Goal: Task Accomplishment & Management: Manage account settings

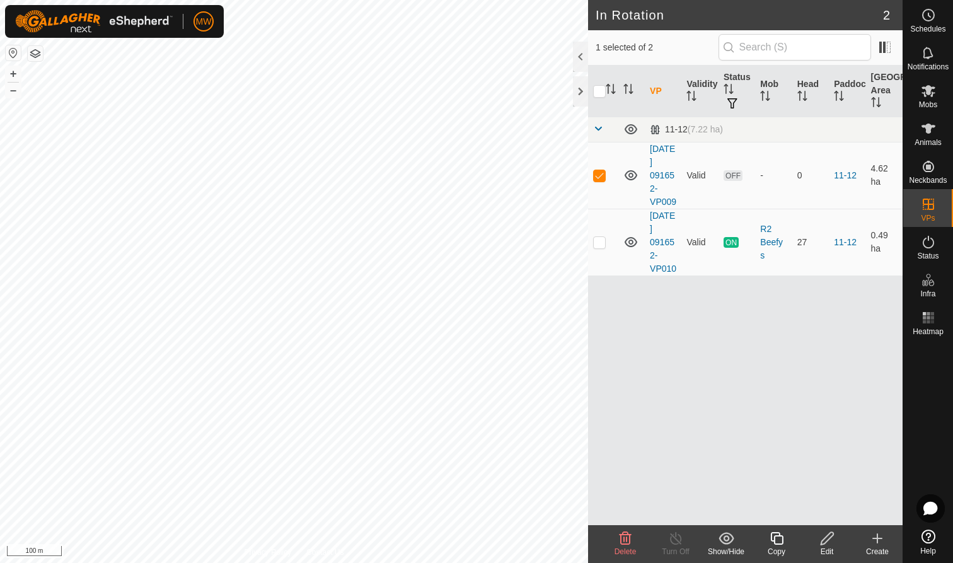
click at [620, 541] on icon at bounding box center [625, 538] width 12 height 13
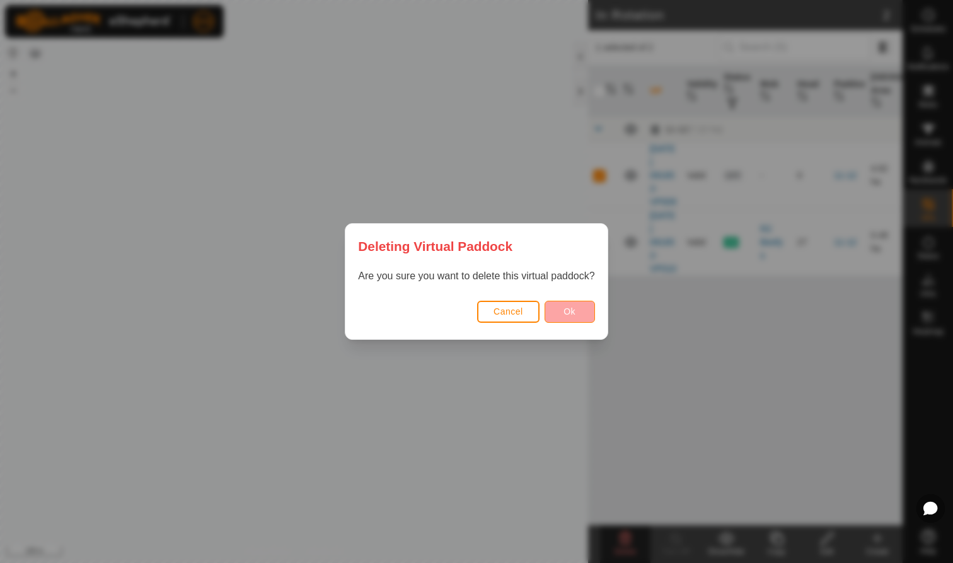
click at [582, 306] on button "Ok" at bounding box center [569, 312] width 50 height 22
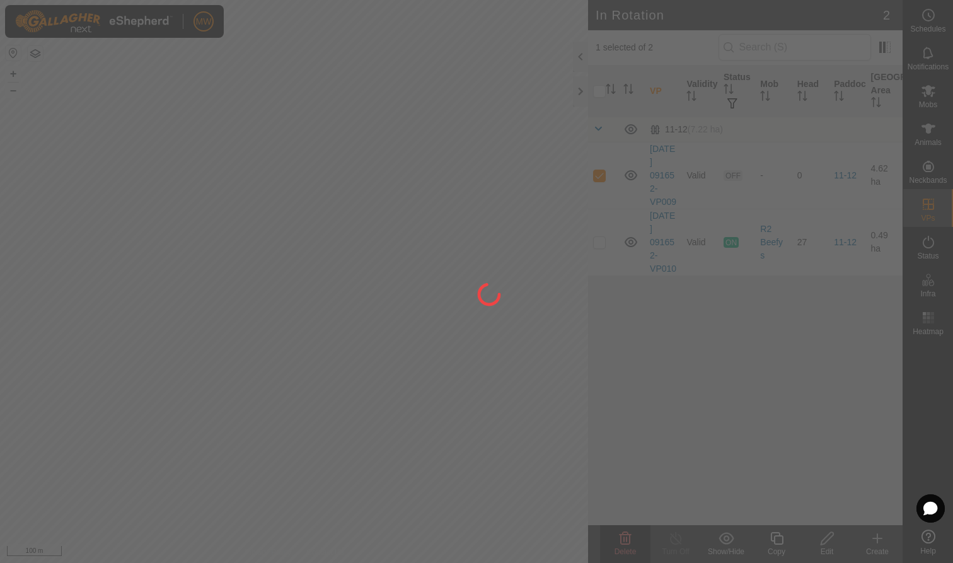
checkbox input "false"
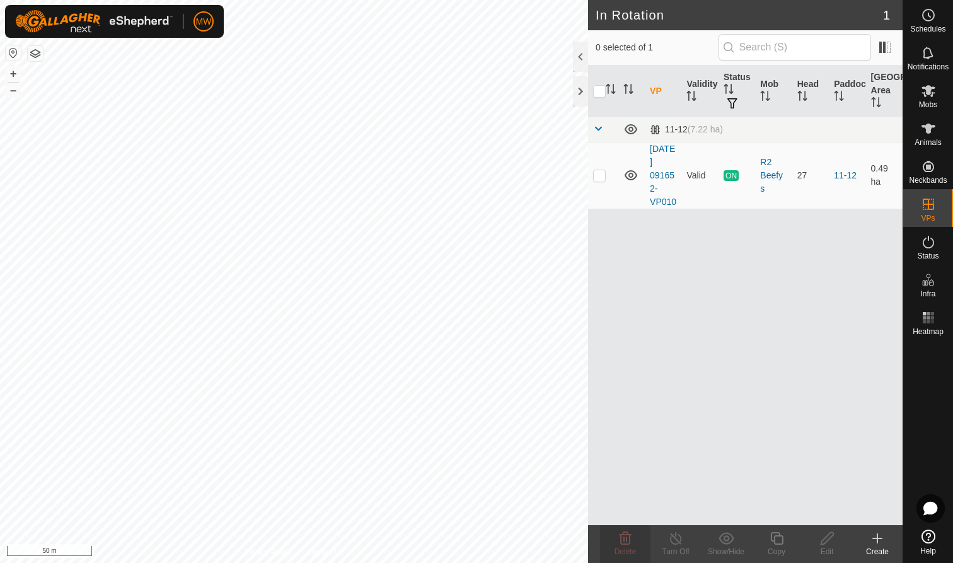
checkbox input "true"
click at [932, 94] on icon at bounding box center [928, 91] width 14 height 12
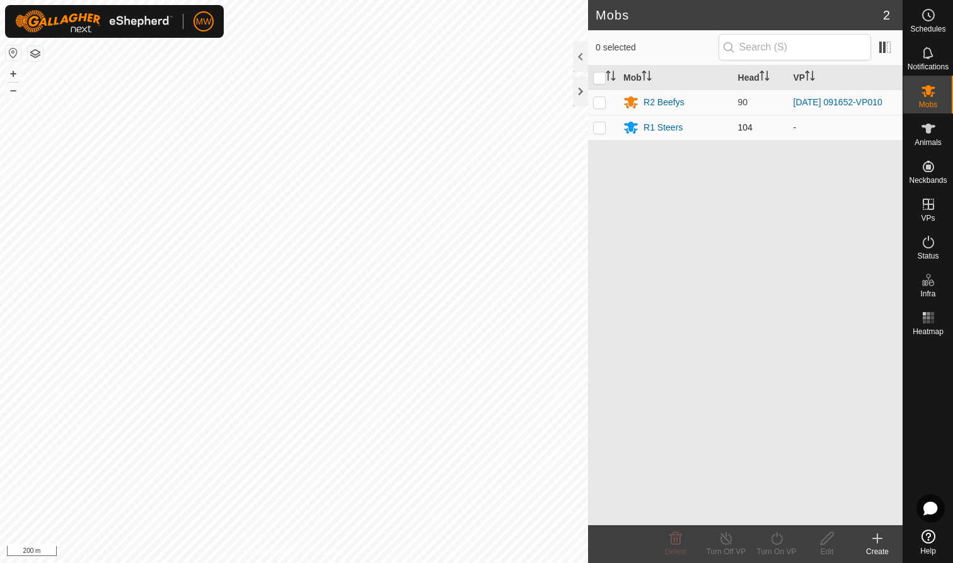
click at [600, 126] on p-checkbox at bounding box center [599, 127] width 13 height 10
checkbox input "true"
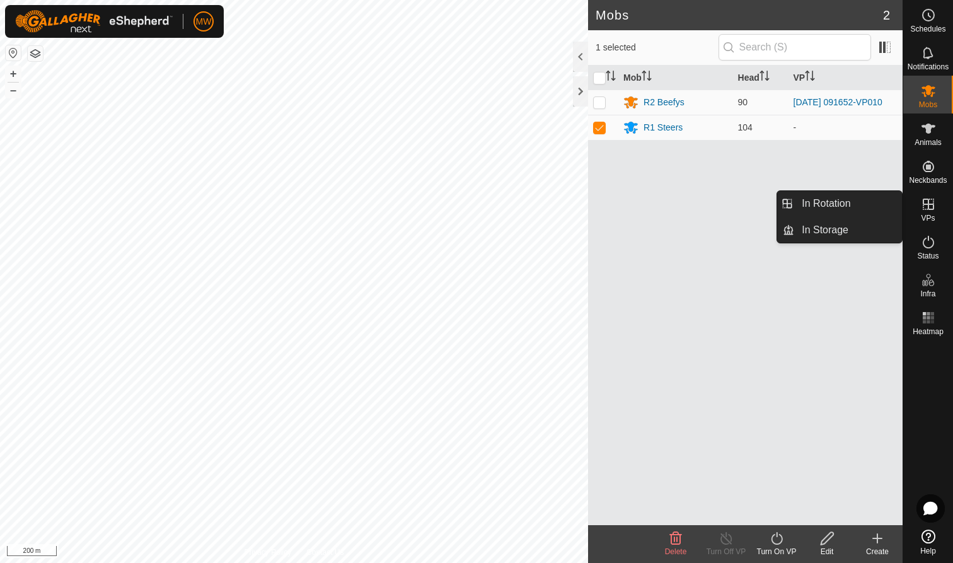
click at [934, 210] on icon at bounding box center [928, 204] width 15 height 15
click at [855, 207] on link "In Rotation" at bounding box center [848, 203] width 108 height 25
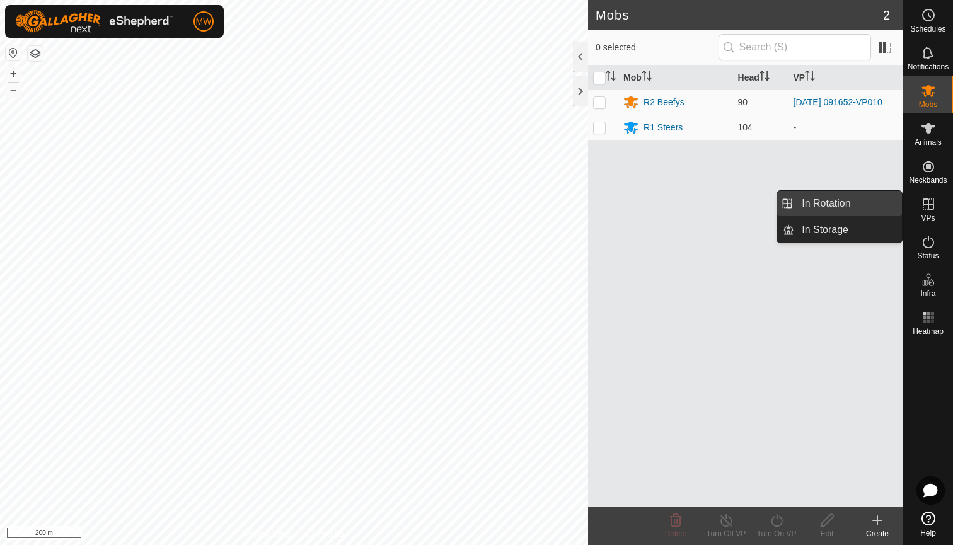
click at [831, 204] on link "In Rotation" at bounding box center [848, 203] width 108 height 25
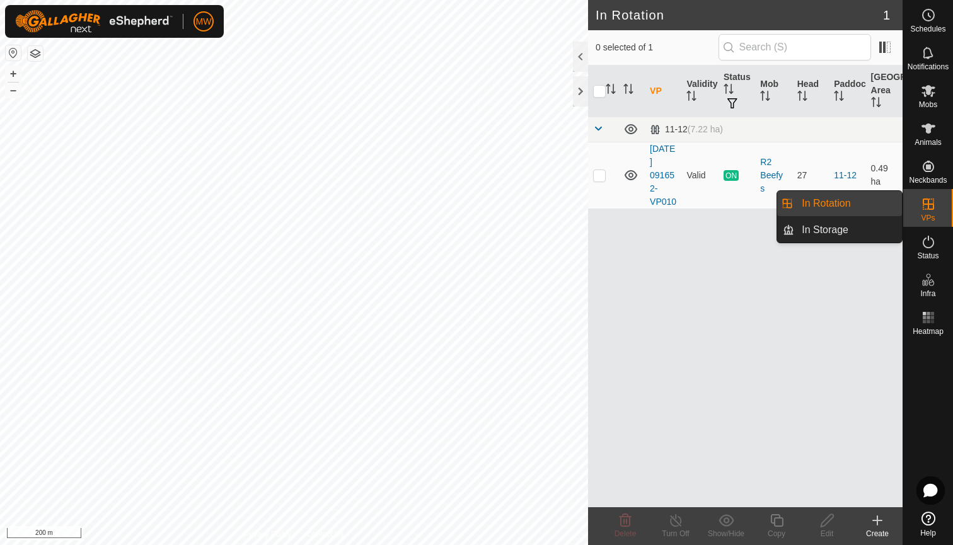
click at [854, 198] on link "In Rotation" at bounding box center [848, 203] width 108 height 25
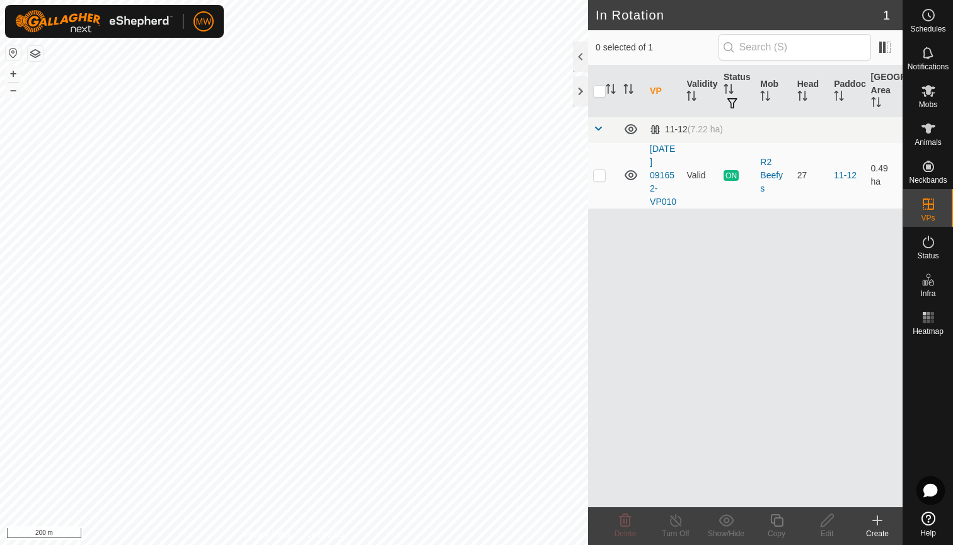
click at [877, 526] on icon at bounding box center [877, 520] width 15 height 15
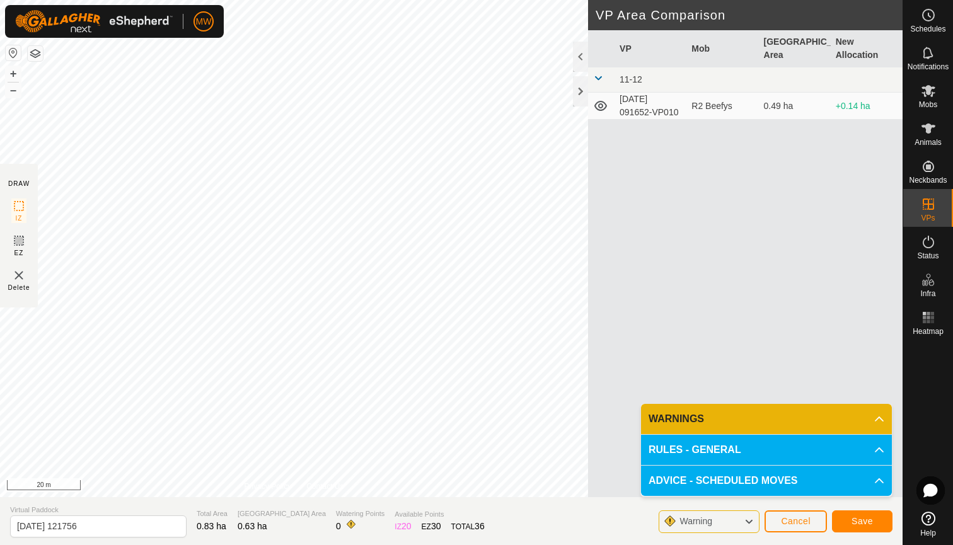
click at [860, 521] on span "Save" at bounding box center [861, 521] width 21 height 10
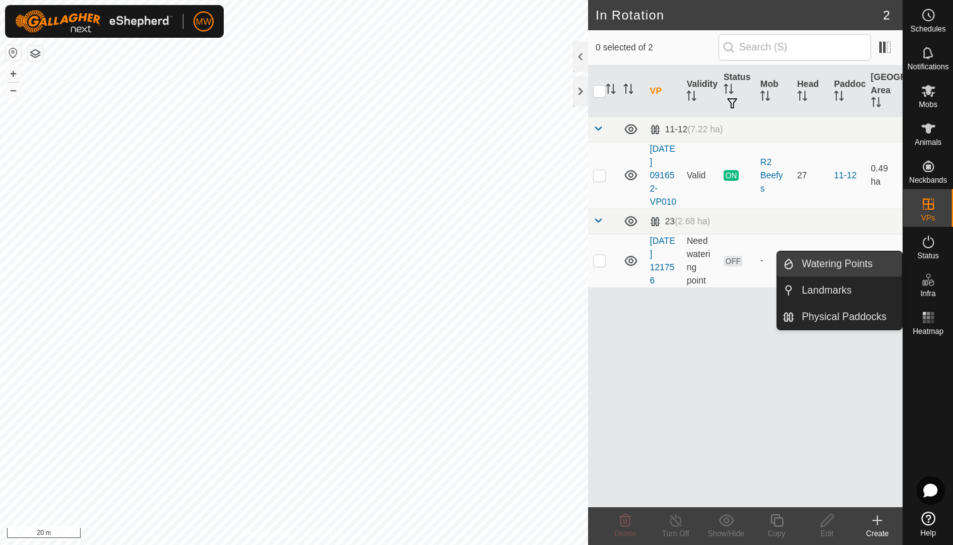
click at [830, 260] on link "Watering Points" at bounding box center [848, 263] width 108 height 25
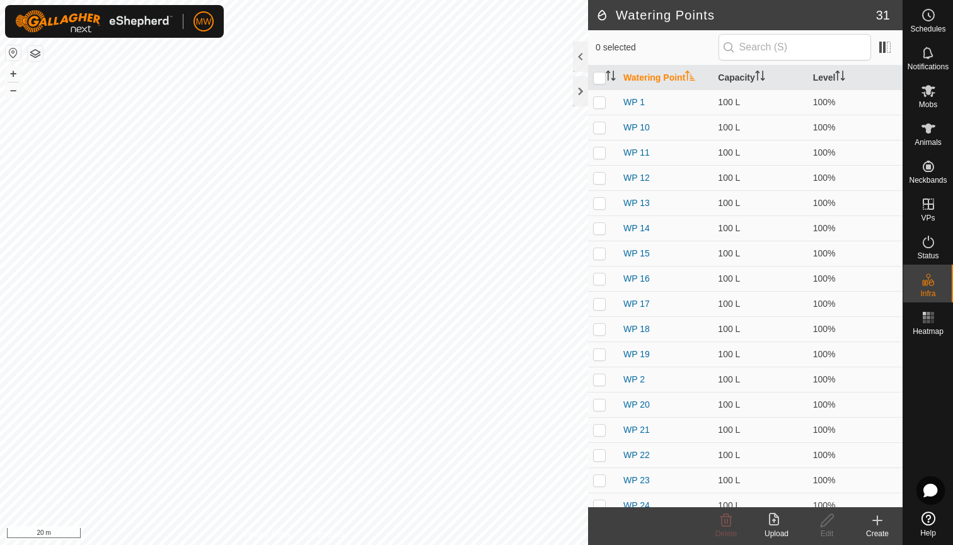
click at [881, 522] on icon at bounding box center [877, 520] width 15 height 15
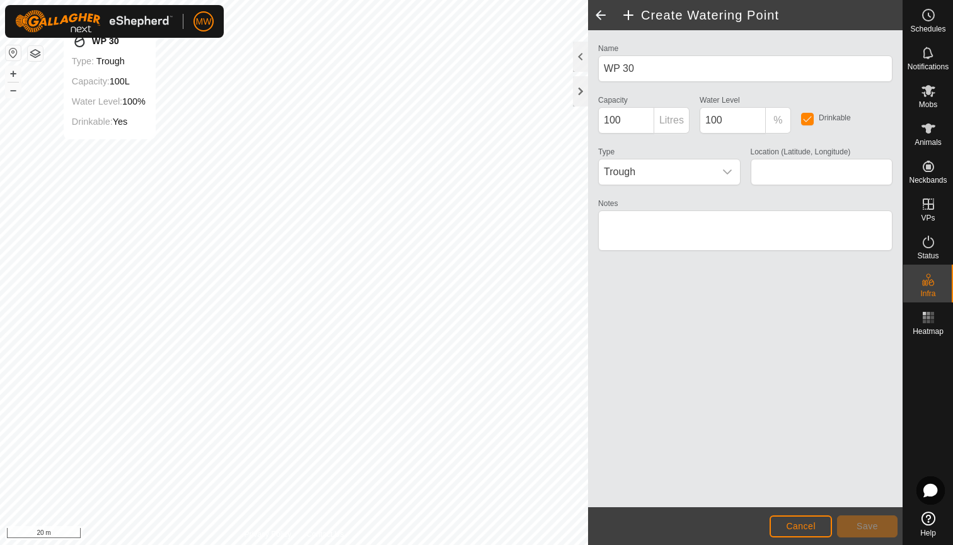
type input "-40.891402, 175.628805"
click at [866, 526] on span "Save" at bounding box center [866, 526] width 21 height 10
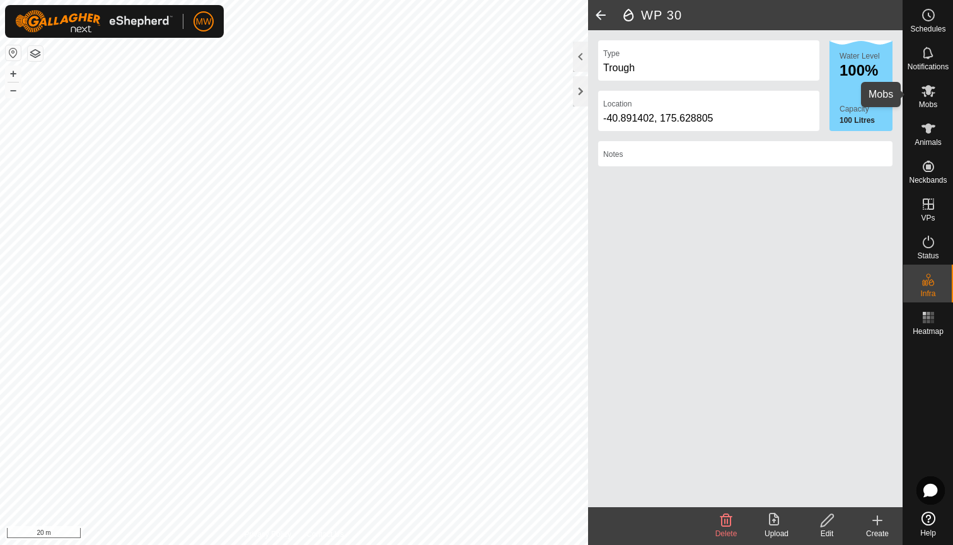
click at [927, 100] on es-mob-svg-icon at bounding box center [928, 91] width 23 height 20
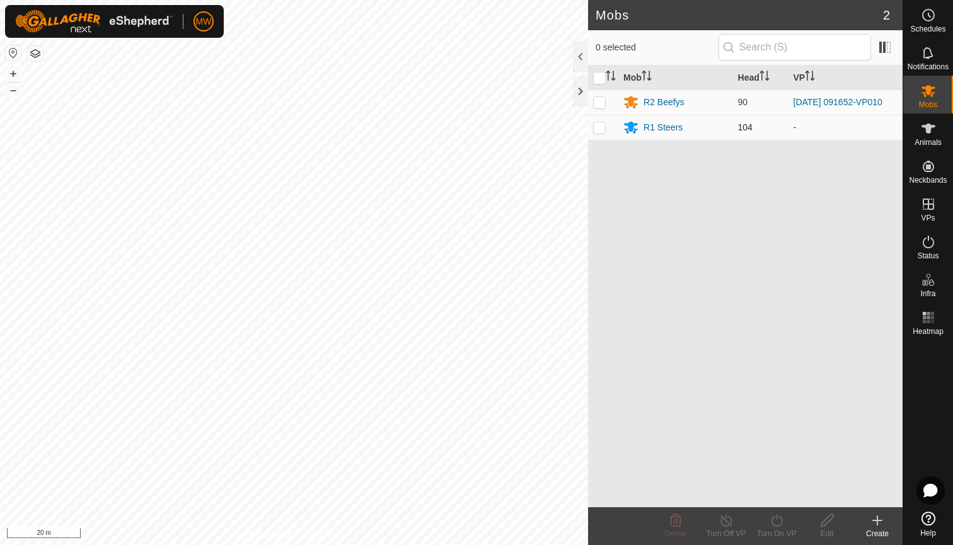
click at [600, 130] on p-checkbox at bounding box center [599, 127] width 13 height 10
checkbox input "true"
click at [774, 522] on icon at bounding box center [777, 520] width 16 height 15
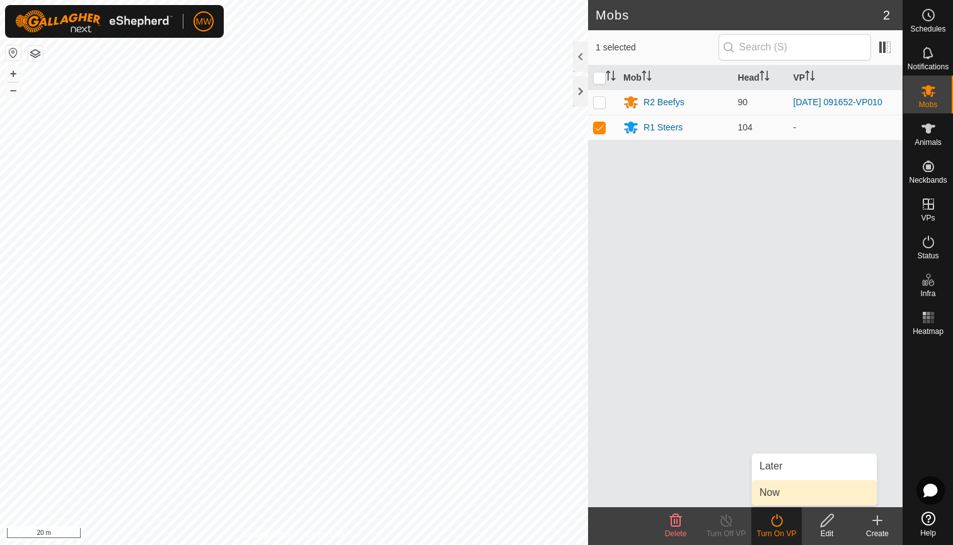
click at [771, 491] on link "Now" at bounding box center [814, 492] width 125 height 25
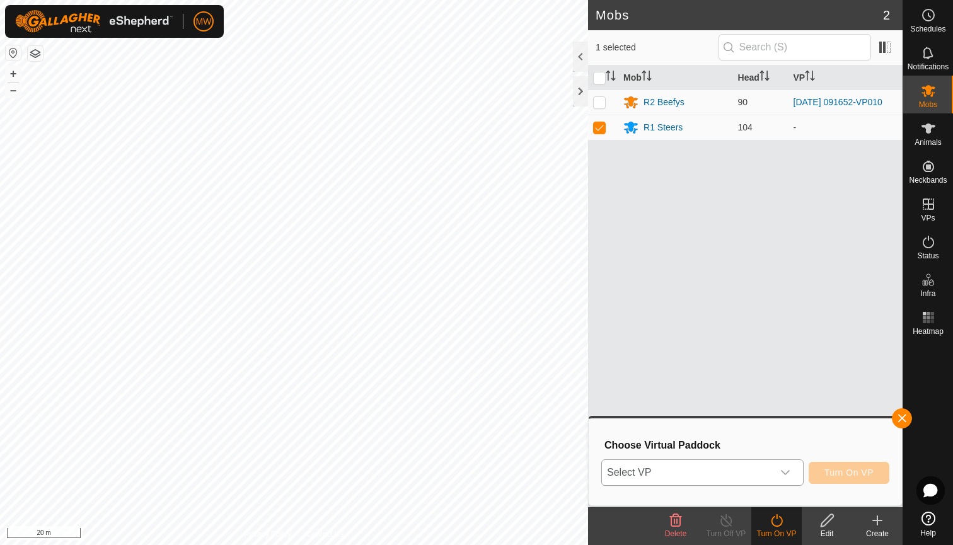
click at [788, 471] on icon "dropdown trigger" at bounding box center [785, 472] width 9 height 5
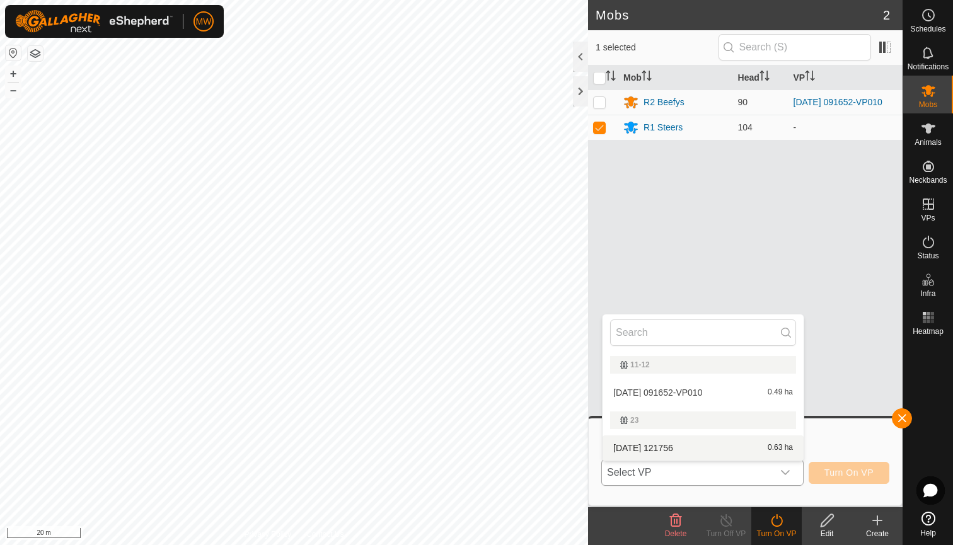
click at [716, 446] on li "[DATE] 121756 0.63 ha" at bounding box center [702, 447] width 201 height 25
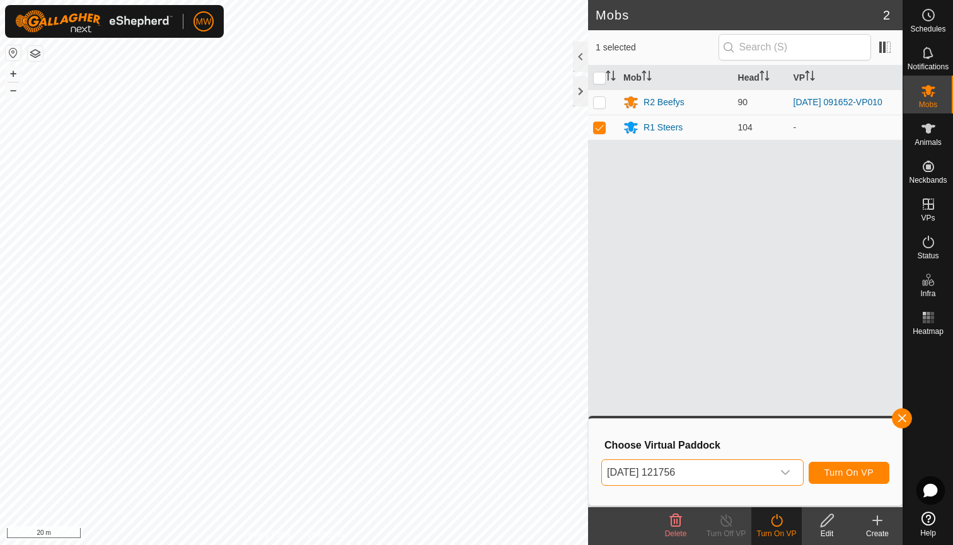
click at [856, 471] on span "Turn On VP" at bounding box center [848, 473] width 49 height 10
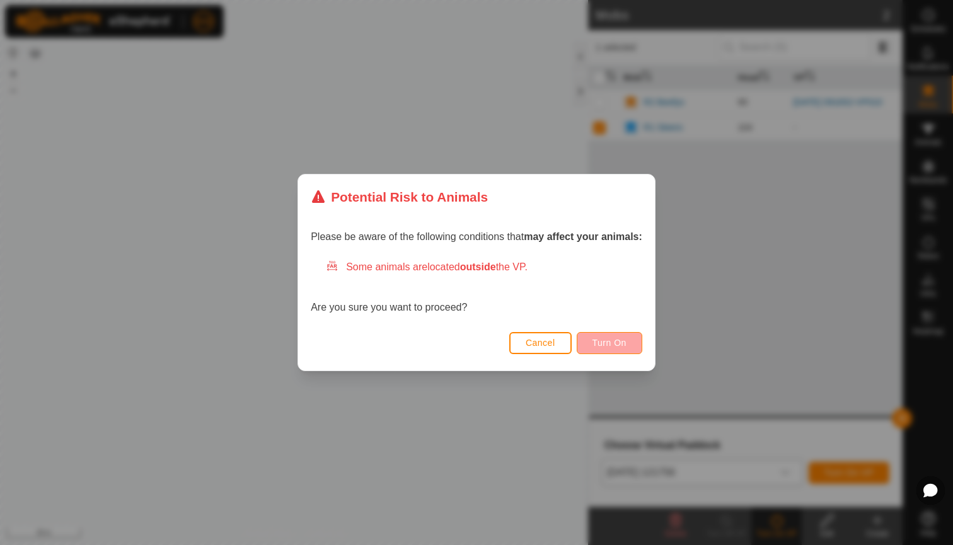
click at [613, 340] on span "Turn On" at bounding box center [609, 343] width 34 height 10
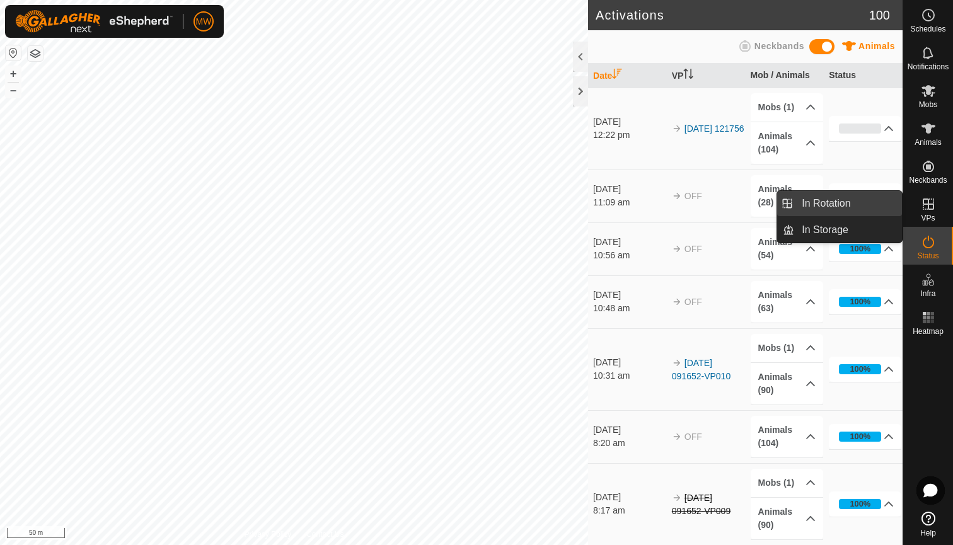
click at [868, 203] on link "In Rotation" at bounding box center [848, 203] width 108 height 25
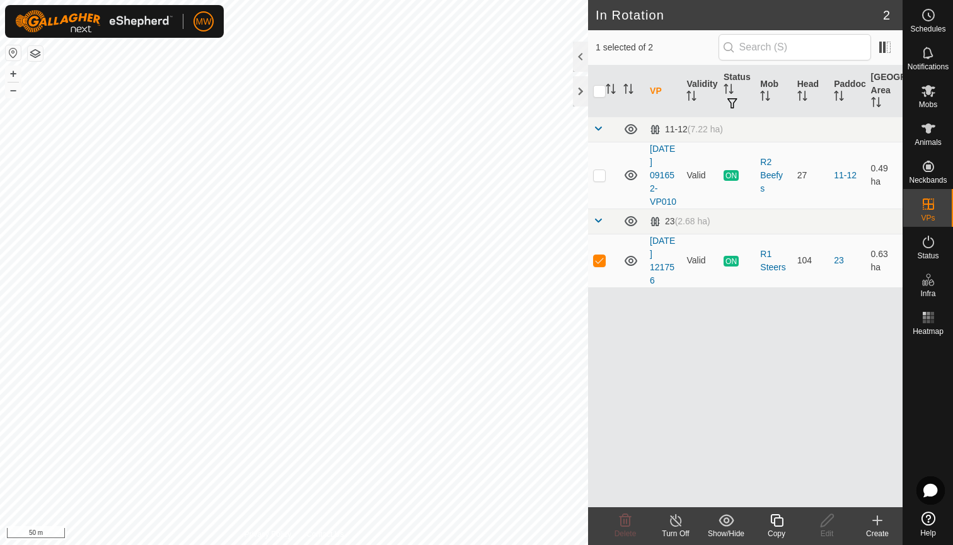
click at [776, 520] on icon at bounding box center [777, 520] width 16 height 15
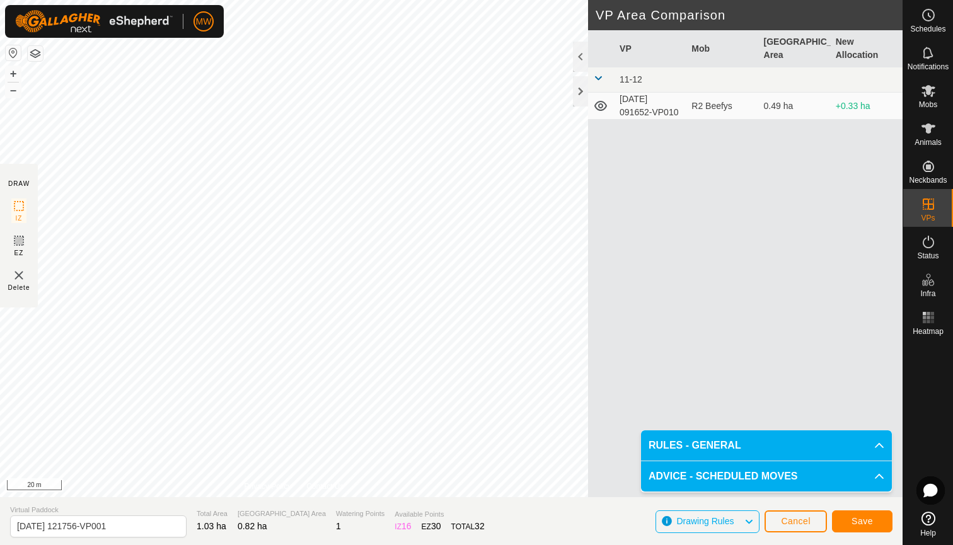
click at [865, 524] on span "Save" at bounding box center [861, 521] width 21 height 10
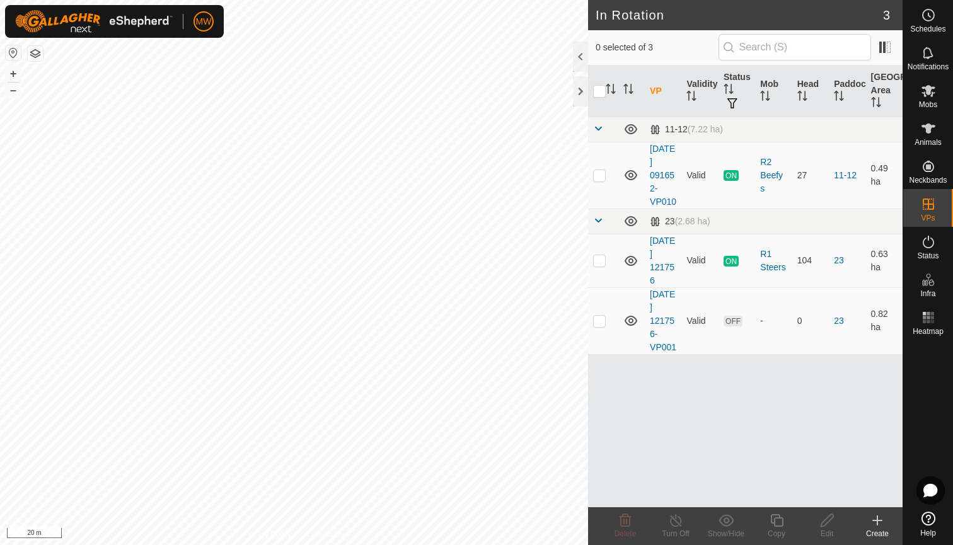
checkbox input "true"
click at [778, 521] on icon at bounding box center [777, 520] width 16 height 15
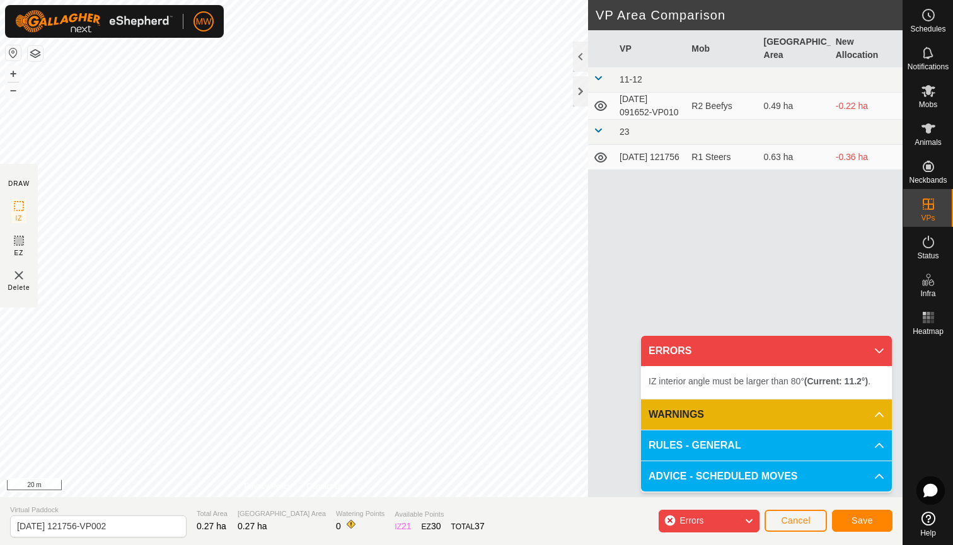
click at [455, 405] on div "IZ interior angle must be larger than 80° (Current: 64.1°) ." at bounding box center [455, 405] width 0 height 0
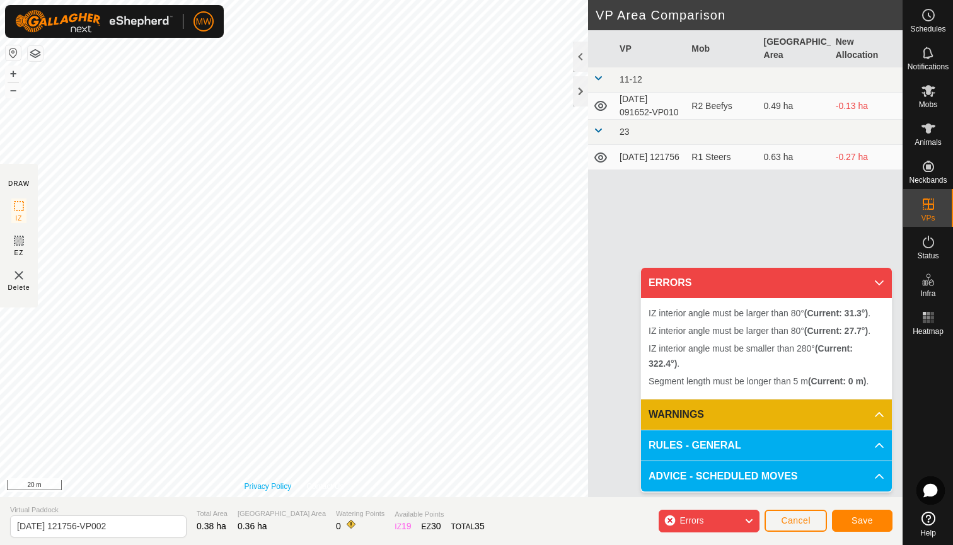
click at [287, 481] on div "Privacy Policy Contact Us IZ interior angle must be larger than 80° (Current: 3…" at bounding box center [294, 248] width 588 height 497
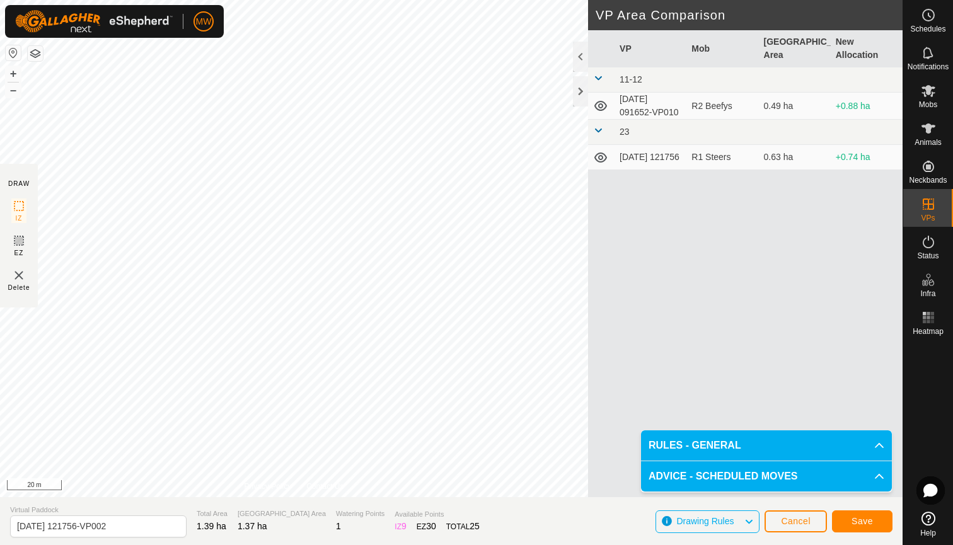
click at [868, 521] on span "Save" at bounding box center [861, 521] width 21 height 10
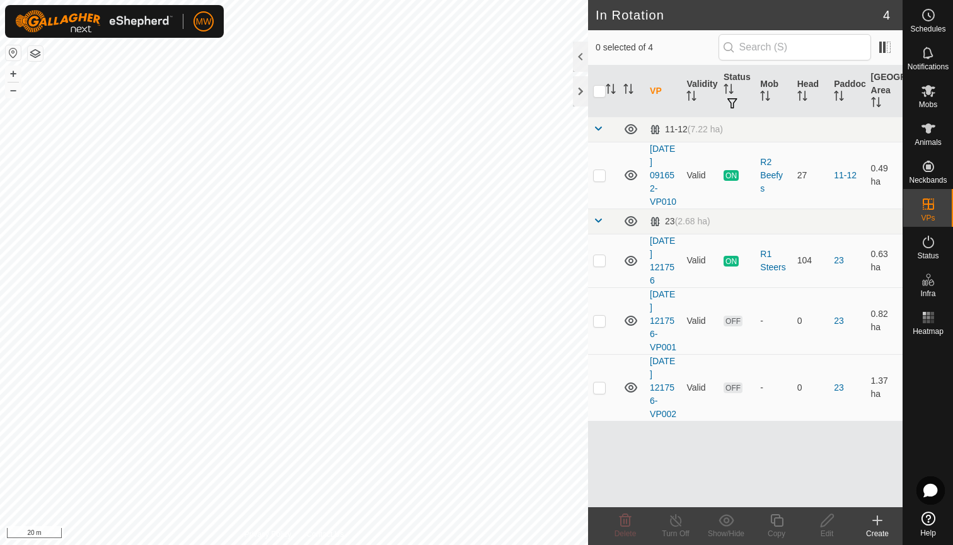
checkbox input "true"
click at [781, 520] on icon at bounding box center [777, 520] width 16 height 15
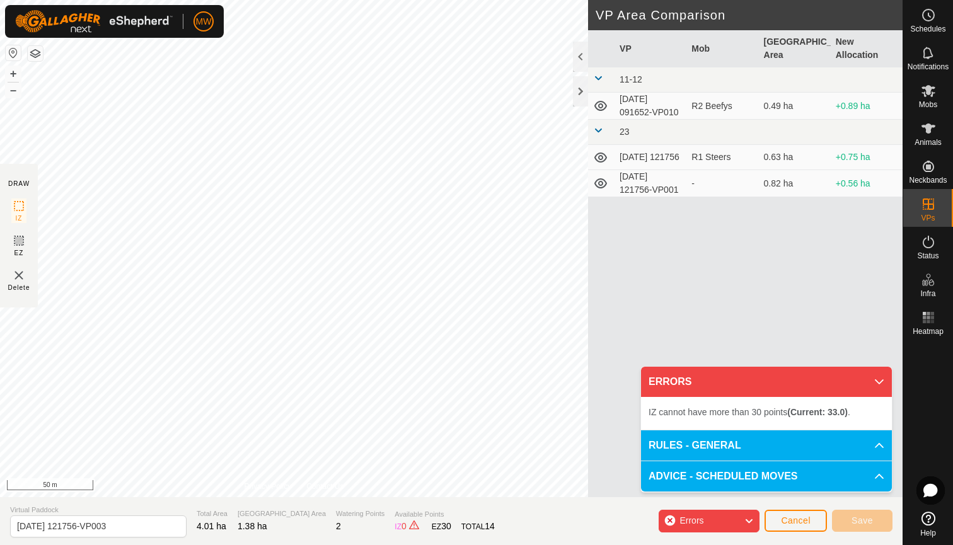
click at [183, 37] on div "MW Schedules Notifications Mobs Animals Neckbands VPs Status Infra Heatmap Help…" at bounding box center [476, 272] width 953 height 545
click at [319, 0] on html "MW Schedules Notifications Mobs Animals Neckbands VPs Status Infra Heatmap Help…" at bounding box center [476, 272] width 953 height 545
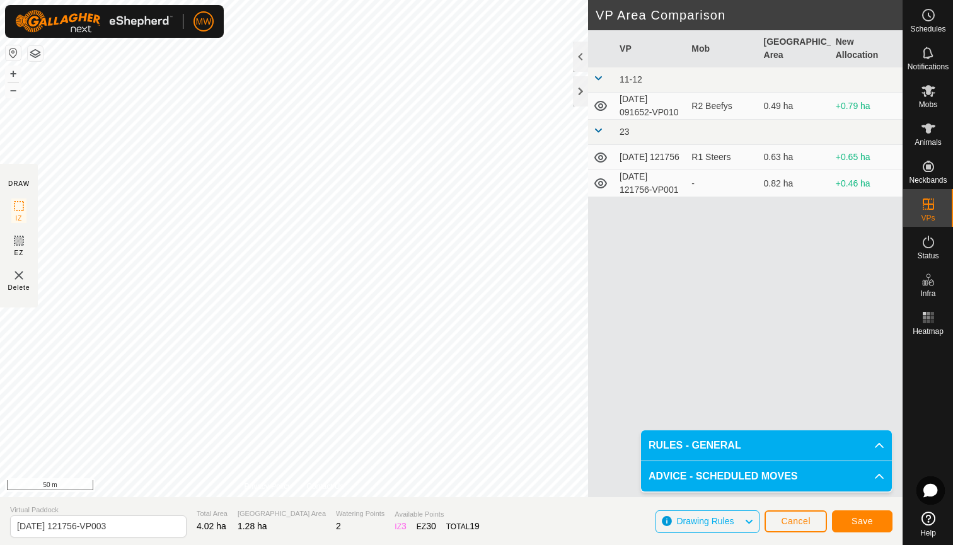
click at [871, 523] on span "Save" at bounding box center [861, 521] width 21 height 10
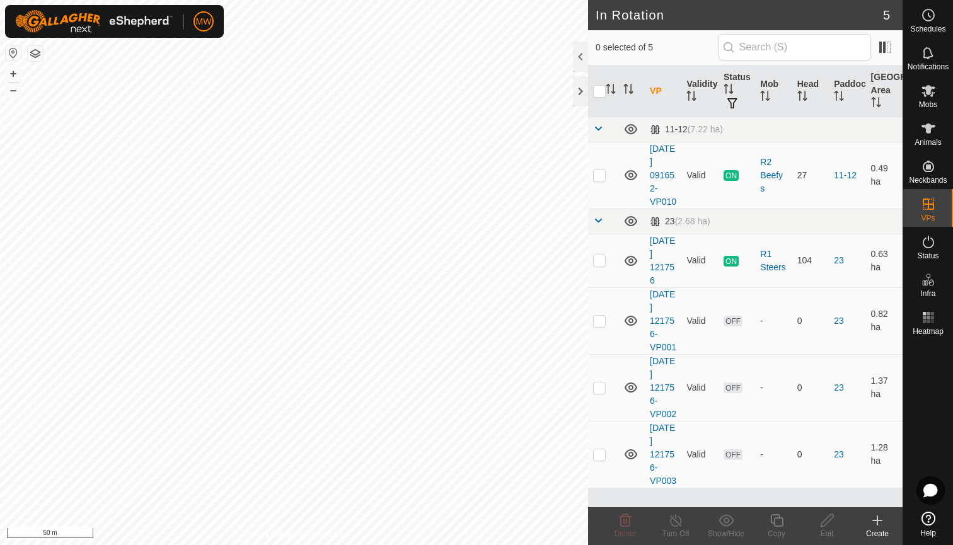
checkbox input "true"
click at [777, 523] on icon at bounding box center [777, 520] width 16 height 15
checkbox input "true"
click at [626, 521] on icon at bounding box center [625, 520] width 12 height 13
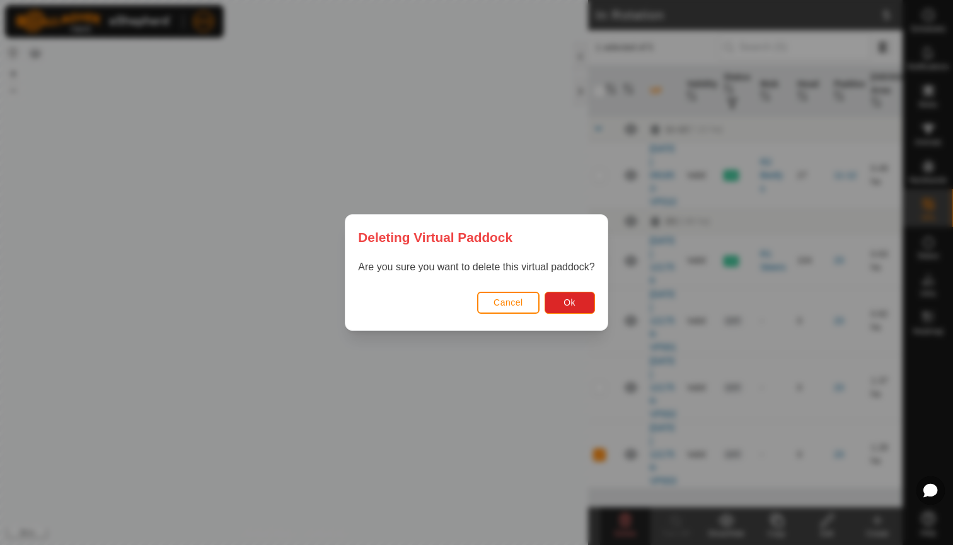
click at [520, 302] on span "Cancel" at bounding box center [508, 302] width 30 height 10
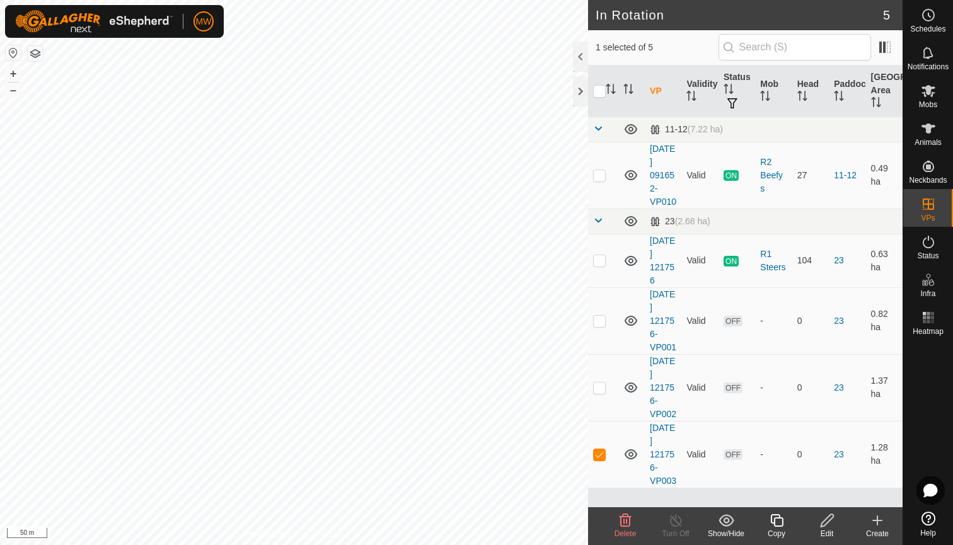
click at [826, 523] on icon at bounding box center [826, 520] width 13 height 13
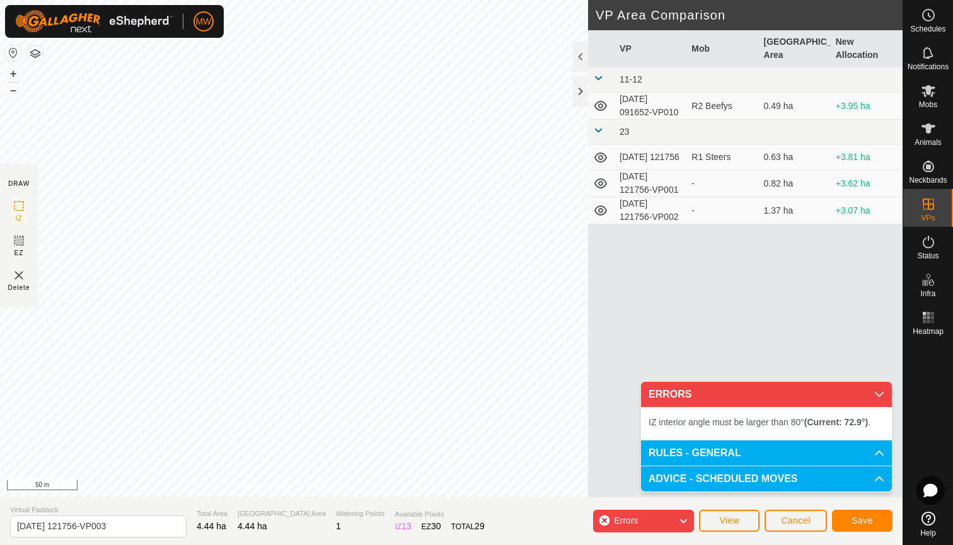
click at [136, 37] on div "MW Schedules Notifications Mobs Animals Neckbands VPs Status Infra Heatmap Help…" at bounding box center [476, 272] width 953 height 545
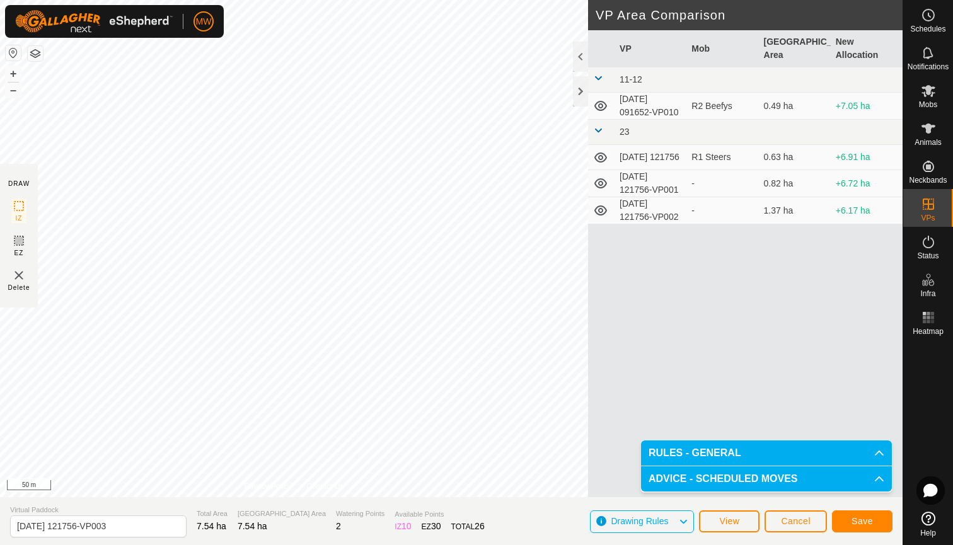
click at [860, 520] on span "Save" at bounding box center [861, 521] width 21 height 10
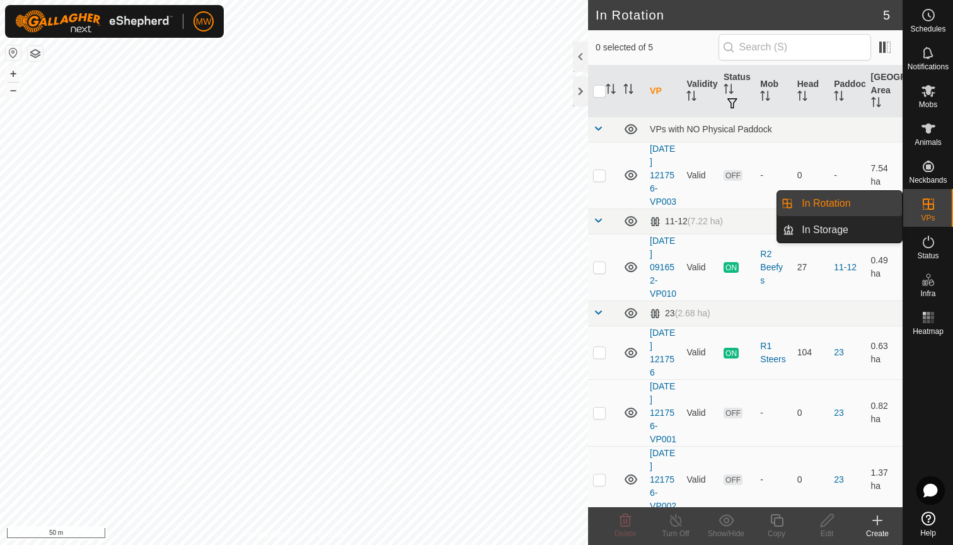
click at [929, 213] on es-virtualpaddocks-svg-icon at bounding box center [928, 204] width 23 height 20
click at [861, 201] on link "In Rotation" at bounding box center [848, 203] width 108 height 25
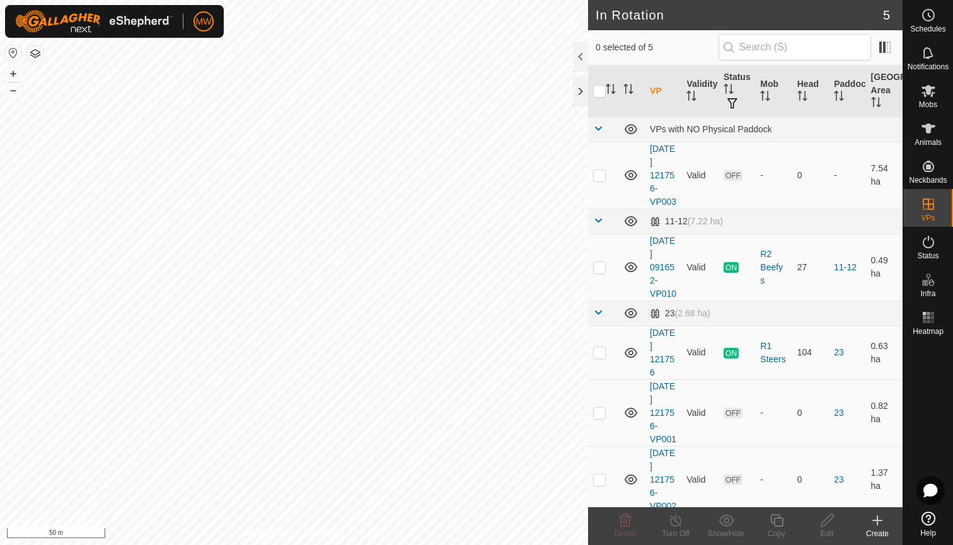
checkbox input "true"
click at [776, 522] on icon at bounding box center [777, 520] width 16 height 15
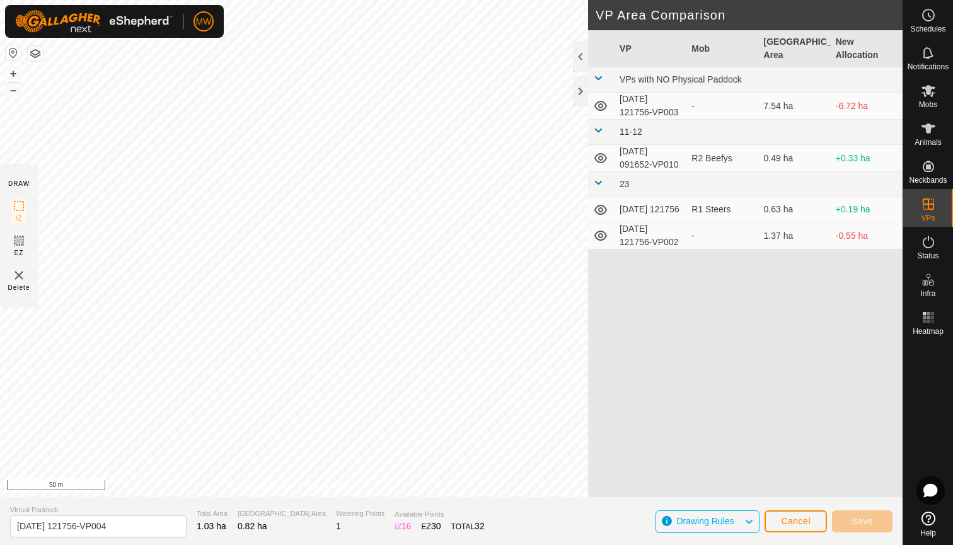
click at [796, 522] on span "Cancel" at bounding box center [796, 521] width 30 height 10
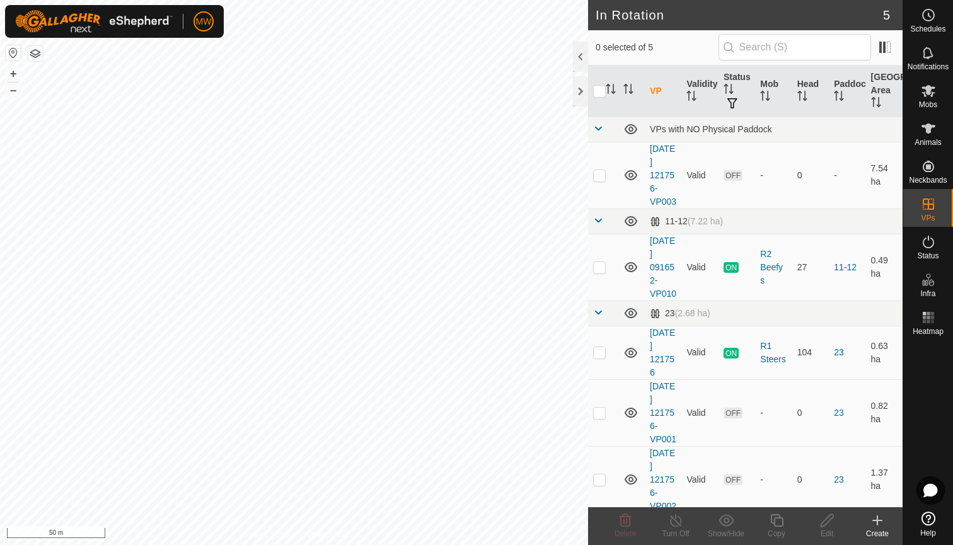
checkbox input "true"
click at [778, 522] on icon at bounding box center [777, 520] width 16 height 15
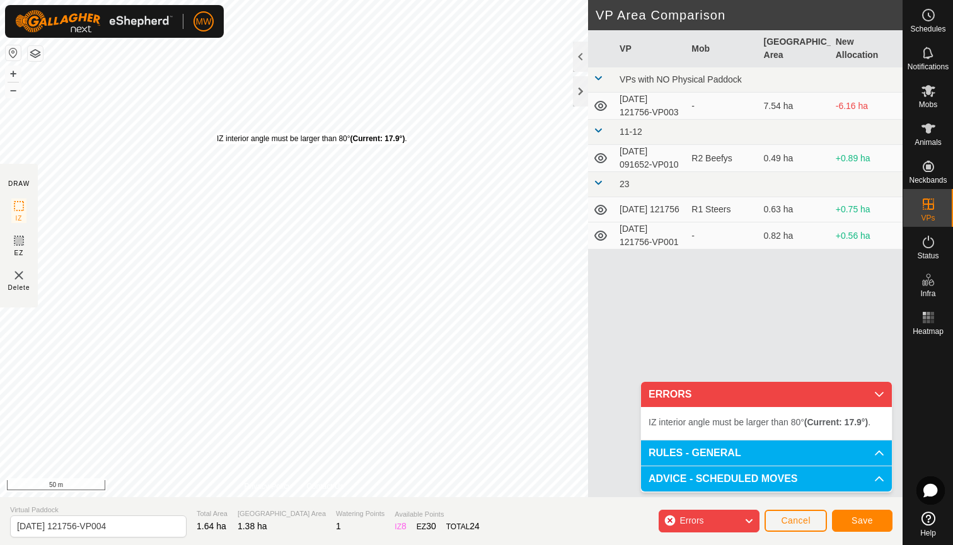
click at [217, 133] on div "IZ interior angle must be larger than 80° (Current: 17.9°) ." at bounding box center [312, 138] width 190 height 11
click at [866, 518] on span "Save" at bounding box center [861, 520] width 21 height 10
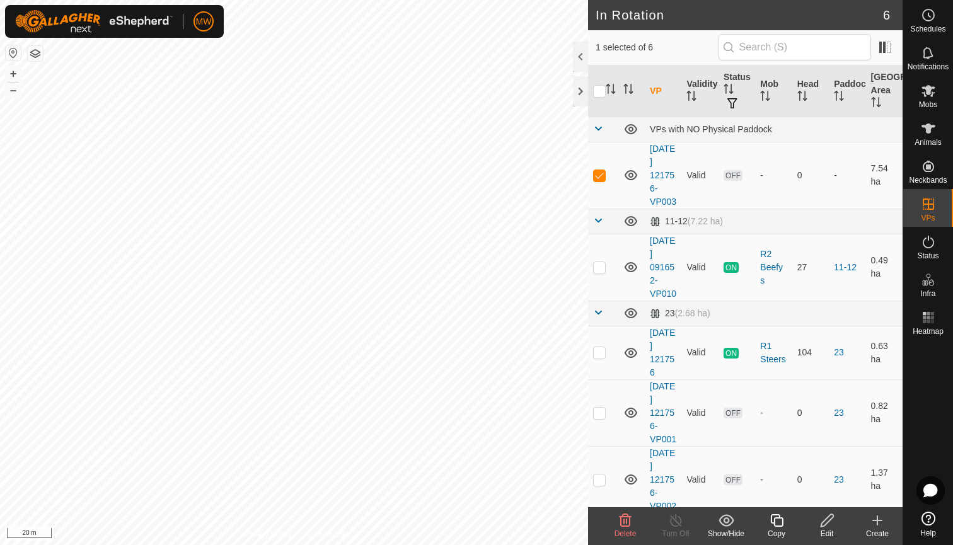
click at [625, 525] on icon at bounding box center [625, 520] width 15 height 15
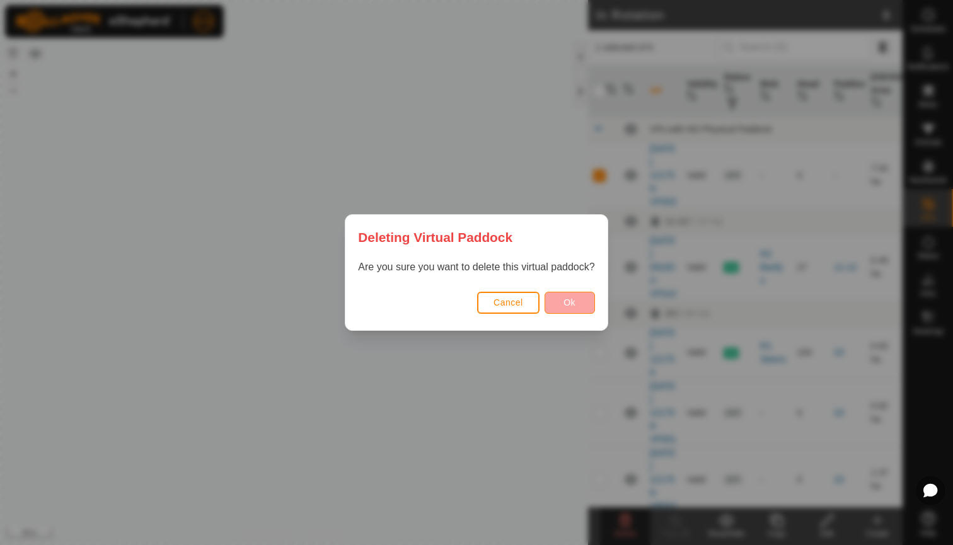
click at [578, 303] on button "Ok" at bounding box center [569, 303] width 50 height 22
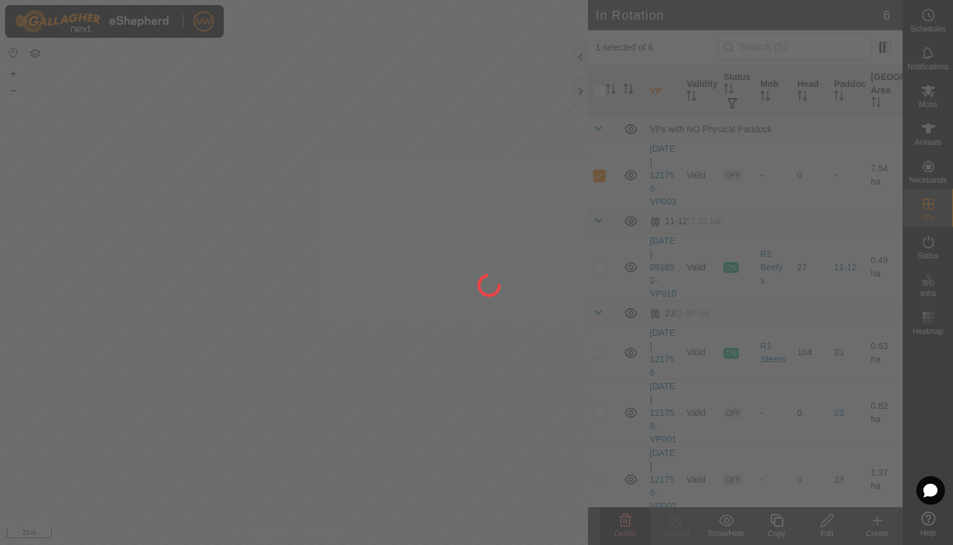
checkbox input "false"
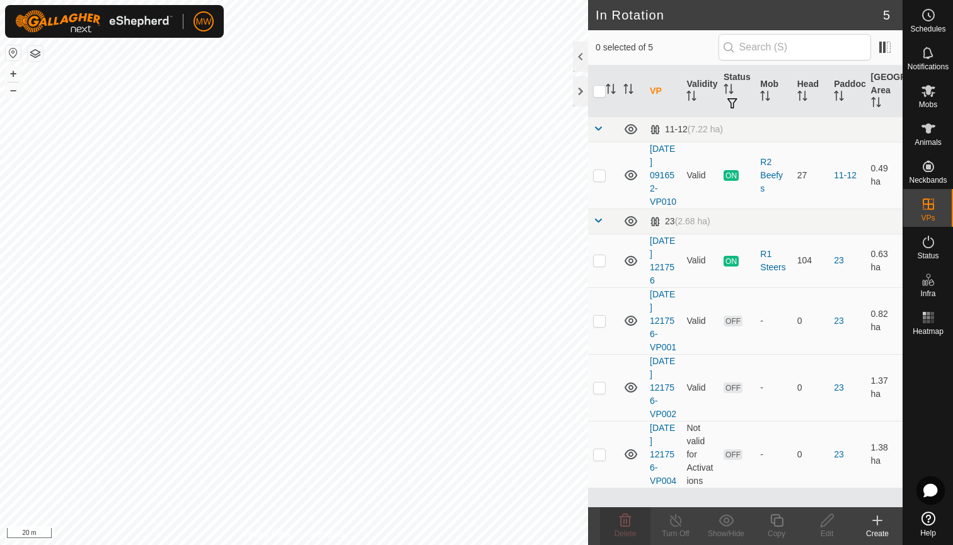
checkbox input "true"
click at [779, 525] on icon at bounding box center [777, 520] width 16 height 15
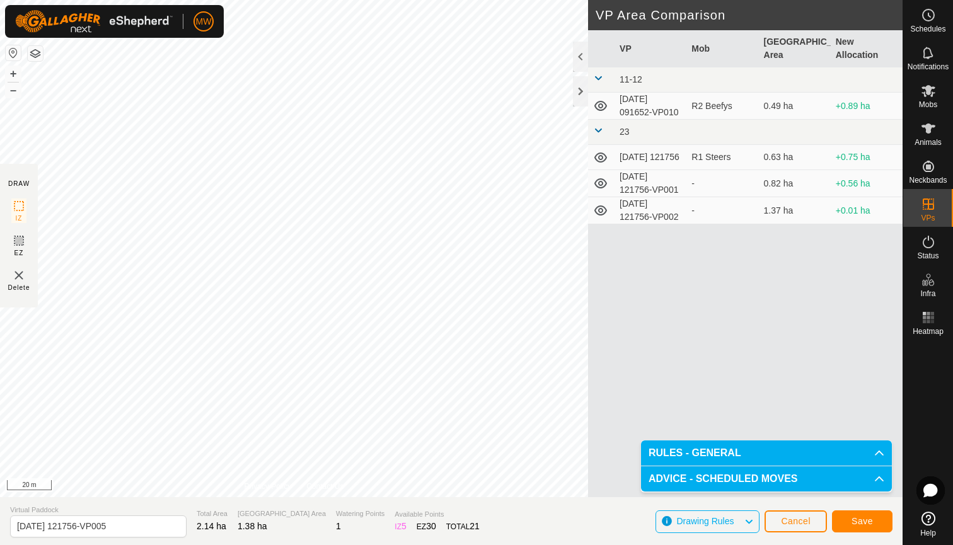
click at [863, 522] on span "Save" at bounding box center [861, 521] width 21 height 10
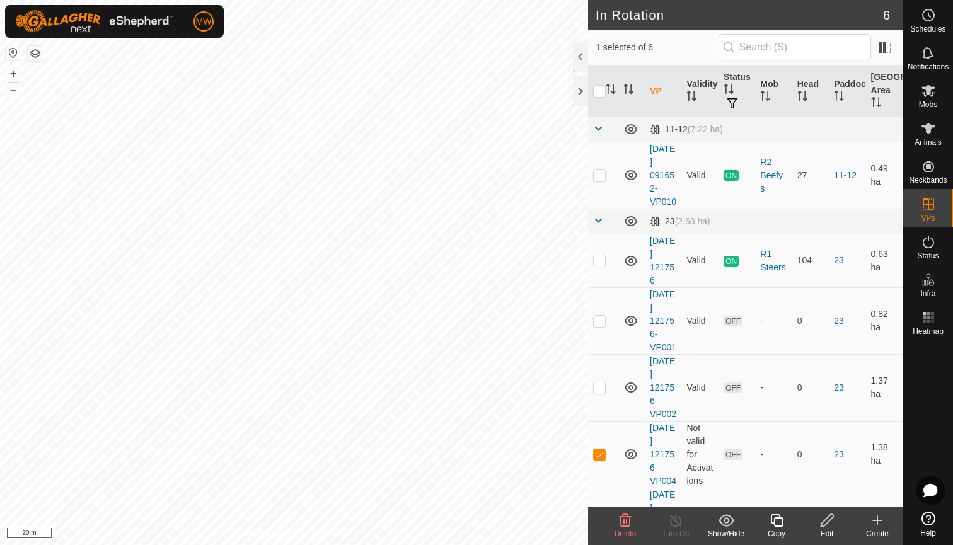
click at [630, 523] on icon at bounding box center [625, 520] width 12 height 13
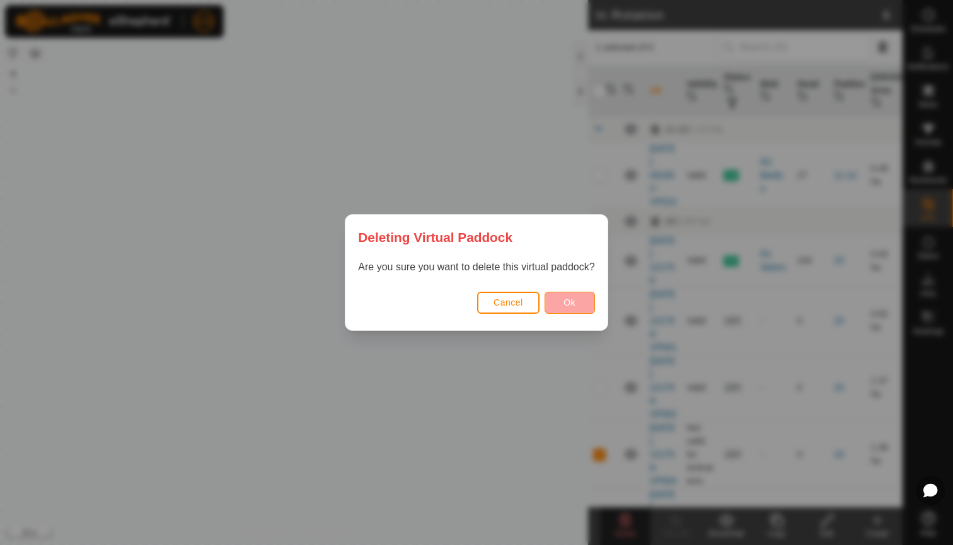
click at [578, 306] on button "Ok" at bounding box center [569, 303] width 50 height 22
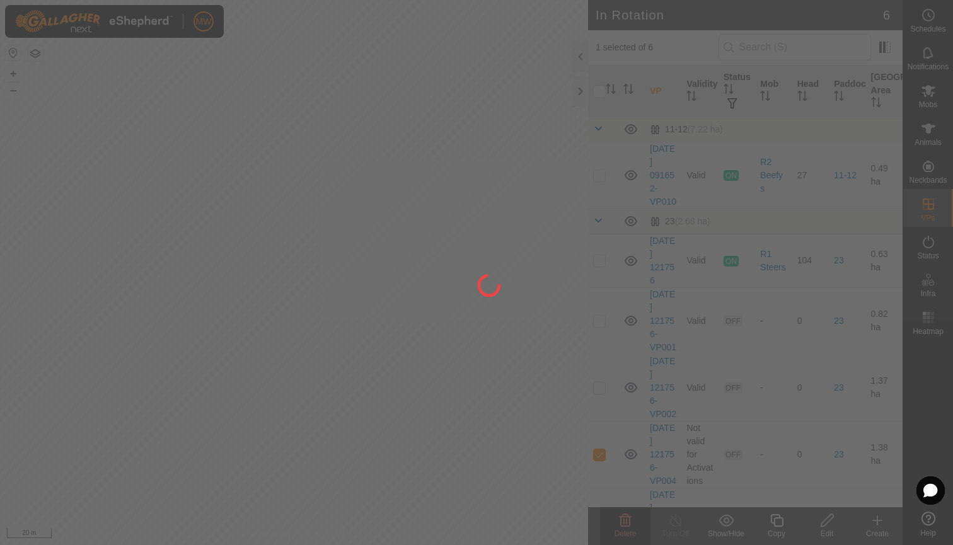
checkbox input "false"
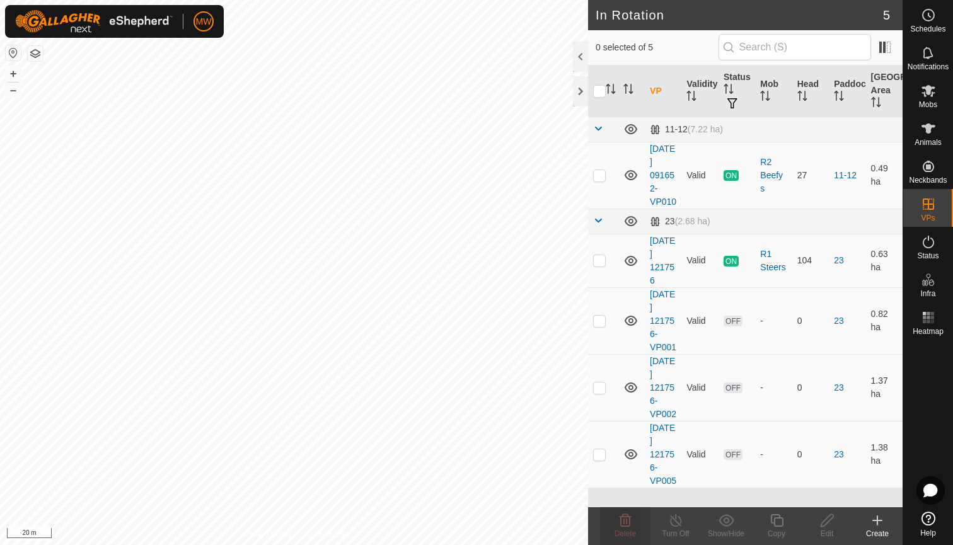
checkbox input "true"
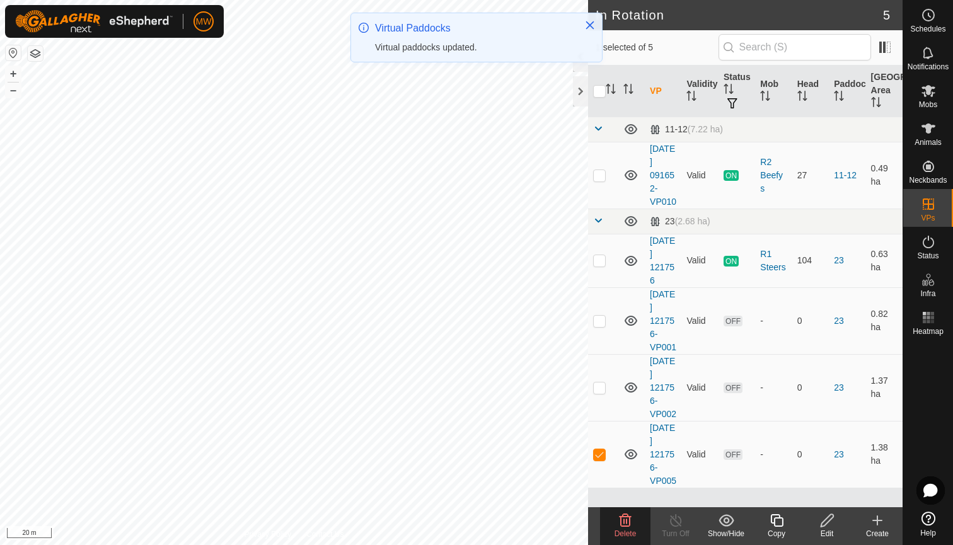
click at [778, 525] on icon at bounding box center [777, 520] width 16 height 15
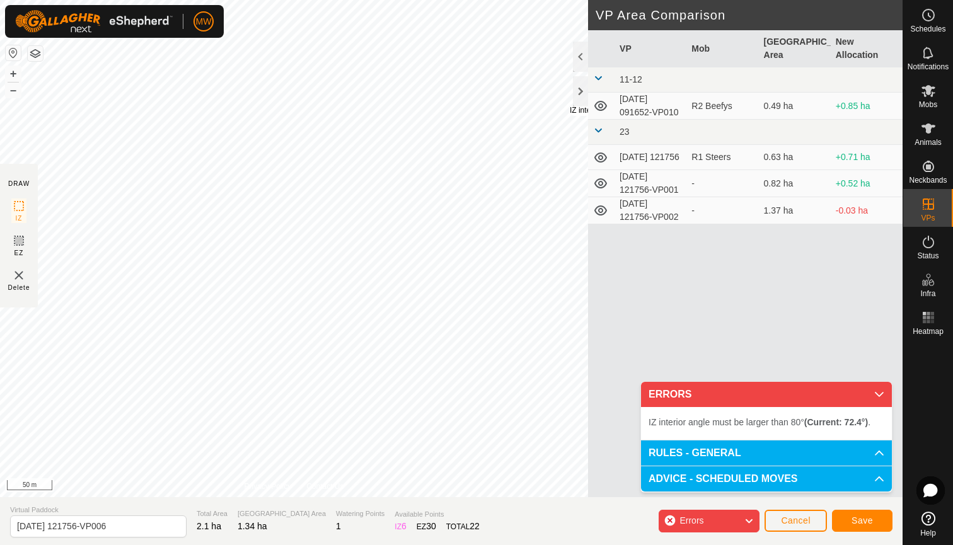
click at [575, 106] on div at bounding box center [580, 76] width 15 height 69
click at [573, 104] on div at bounding box center [580, 91] width 15 height 30
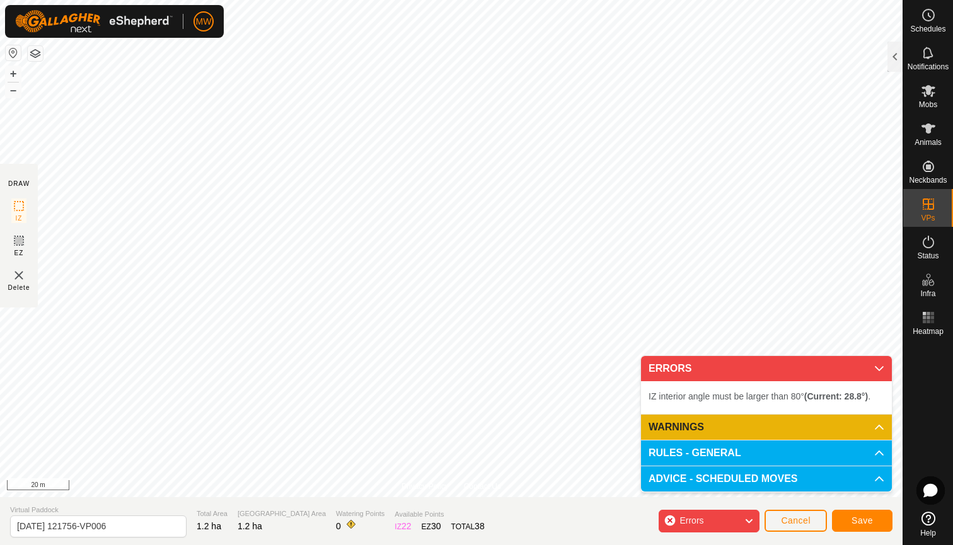
click at [534, 497] on div "DRAW IZ EZ Delete Privacy Policy Contact Us IZ interior angle must be larger th…" at bounding box center [451, 272] width 902 height 545
click at [142, 11] on div "MW My Account Settings Logout Schedules Notifications Mobs Animals Neckbands VP…" at bounding box center [476, 272] width 953 height 545
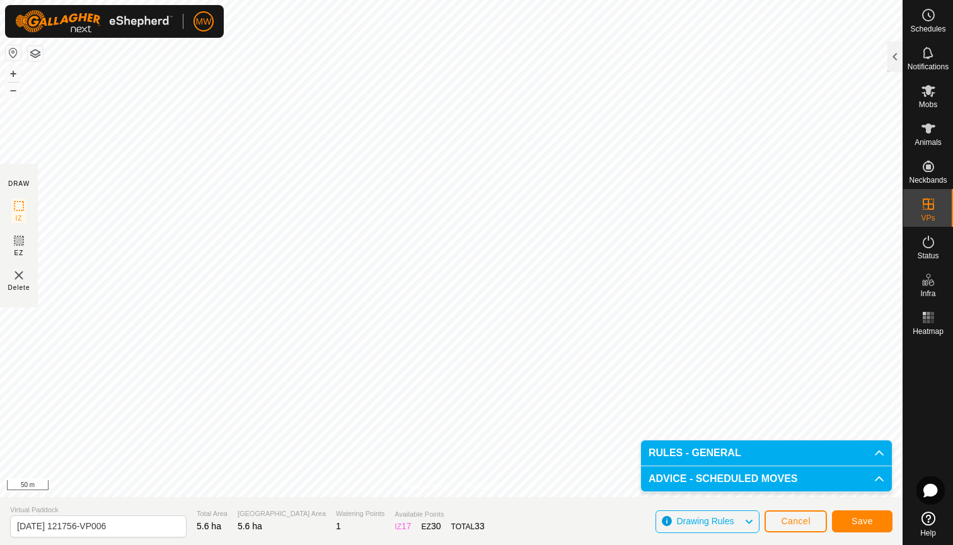
click at [859, 519] on span "Save" at bounding box center [861, 521] width 21 height 10
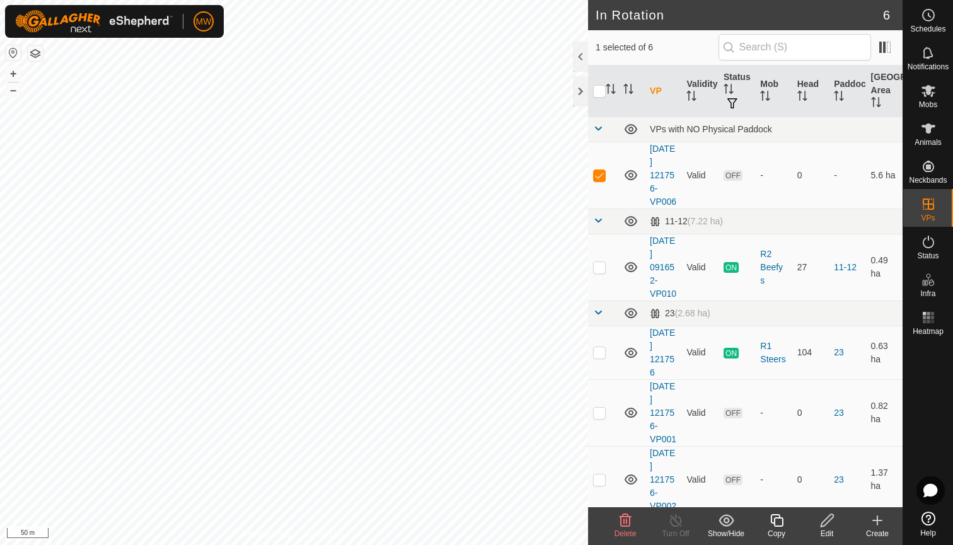
checkbox input "true"
click at [778, 526] on icon at bounding box center [776, 520] width 13 height 13
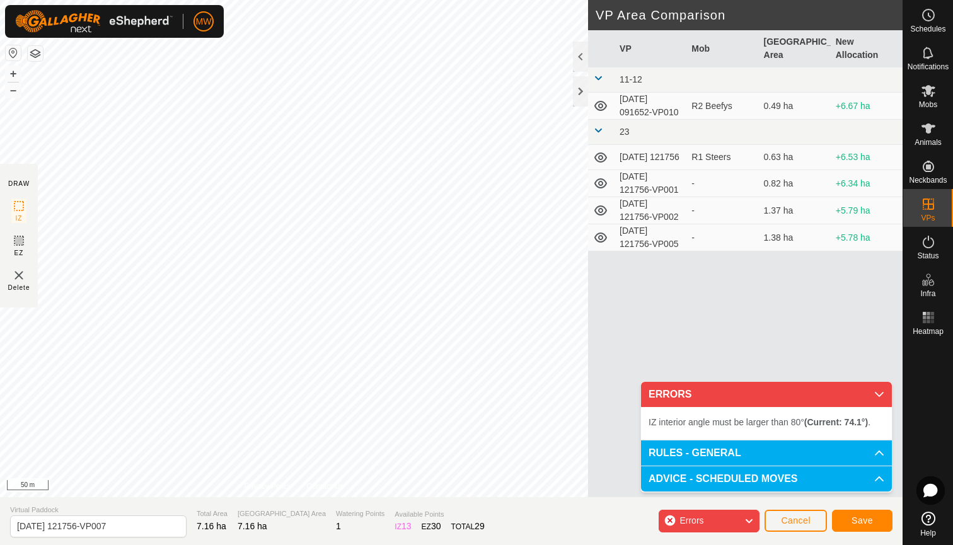
click at [395, 117] on div "IZ interior angle must be larger than 80° (Current: 74.1°) . + – ⇧ i 50 m" at bounding box center [294, 248] width 588 height 497
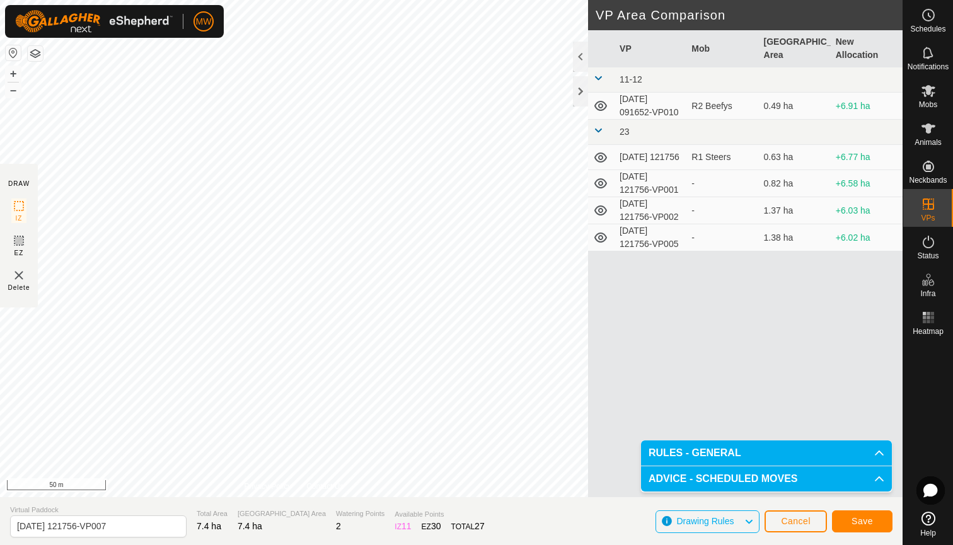
click at [867, 521] on span "Save" at bounding box center [861, 521] width 21 height 10
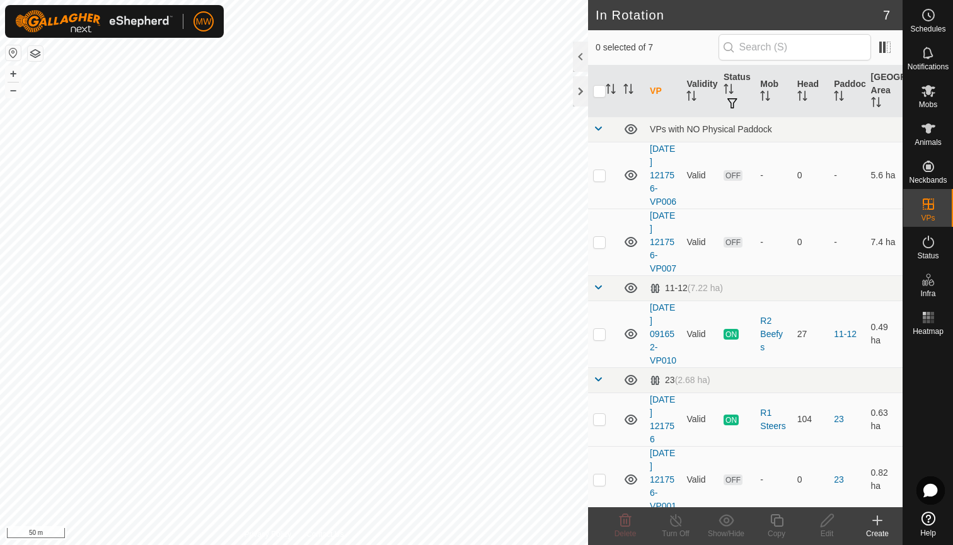
checkbox input "true"
click at [774, 520] on icon at bounding box center [776, 520] width 13 height 13
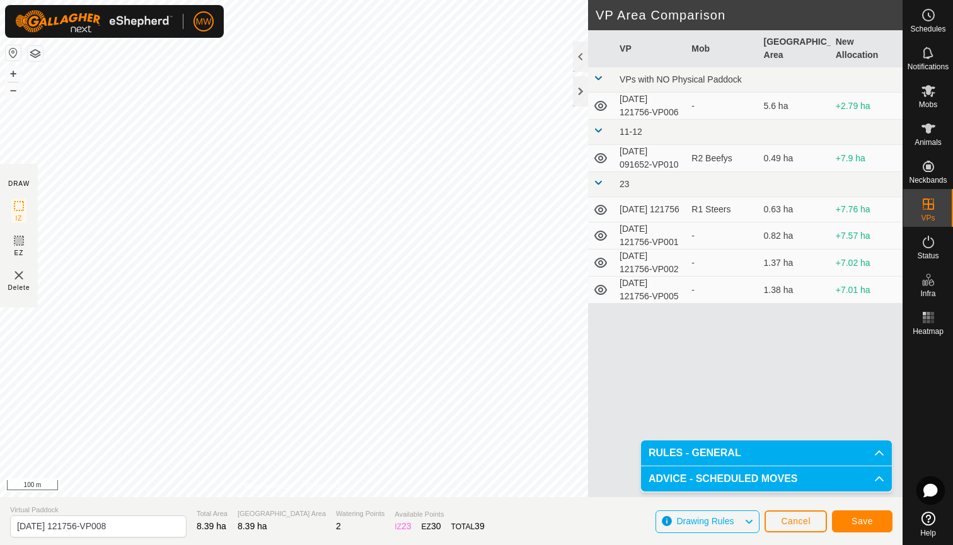
click at [861, 517] on span "Save" at bounding box center [861, 521] width 21 height 10
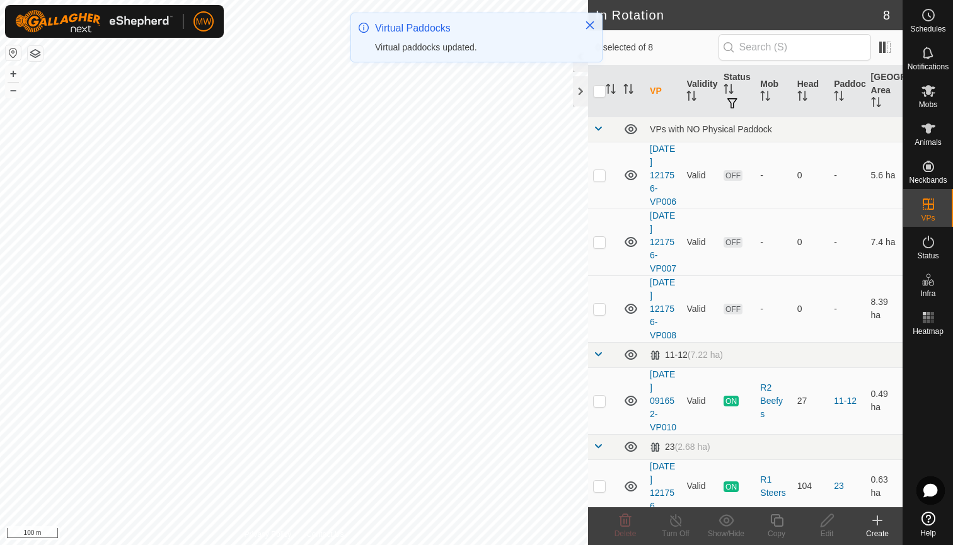
checkbox input "true"
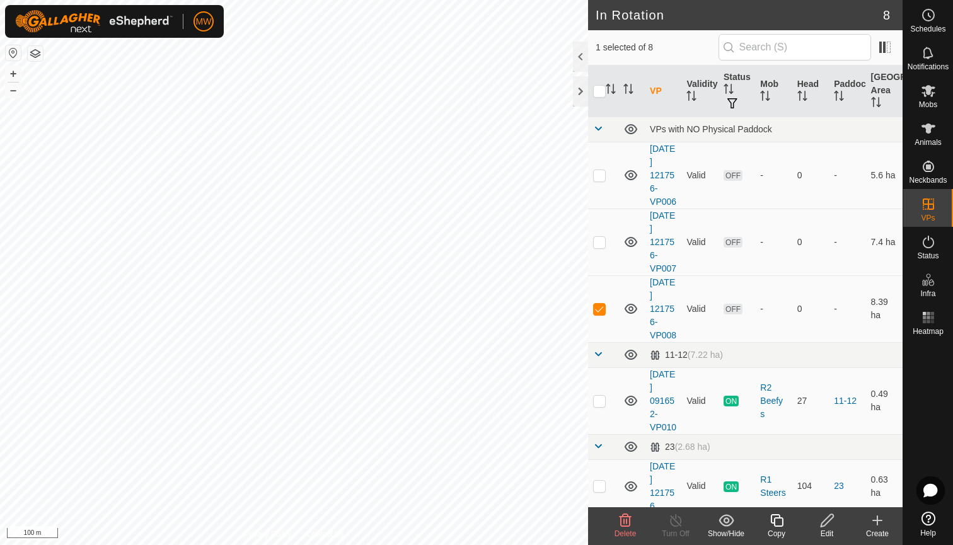
click at [779, 523] on icon at bounding box center [777, 520] width 16 height 15
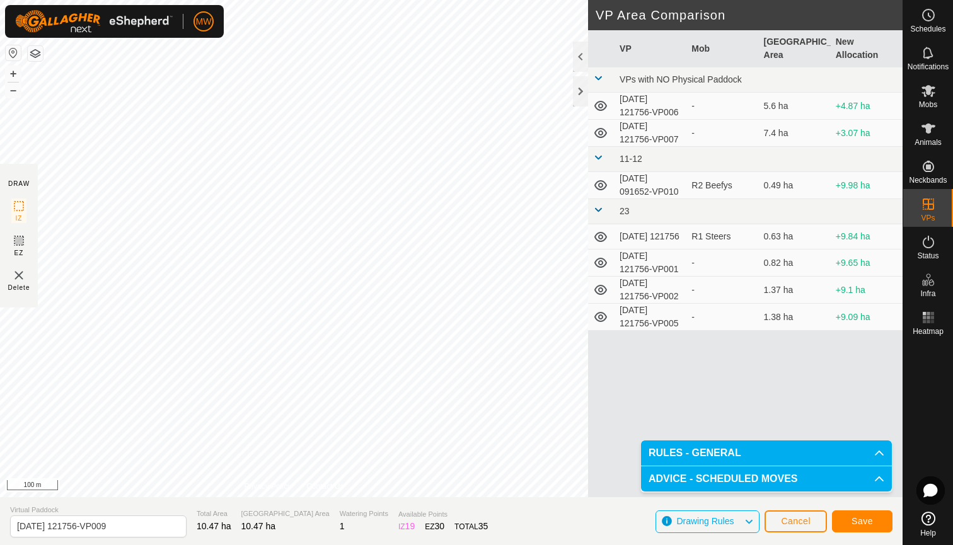
click at [868, 519] on span "Save" at bounding box center [861, 521] width 21 height 10
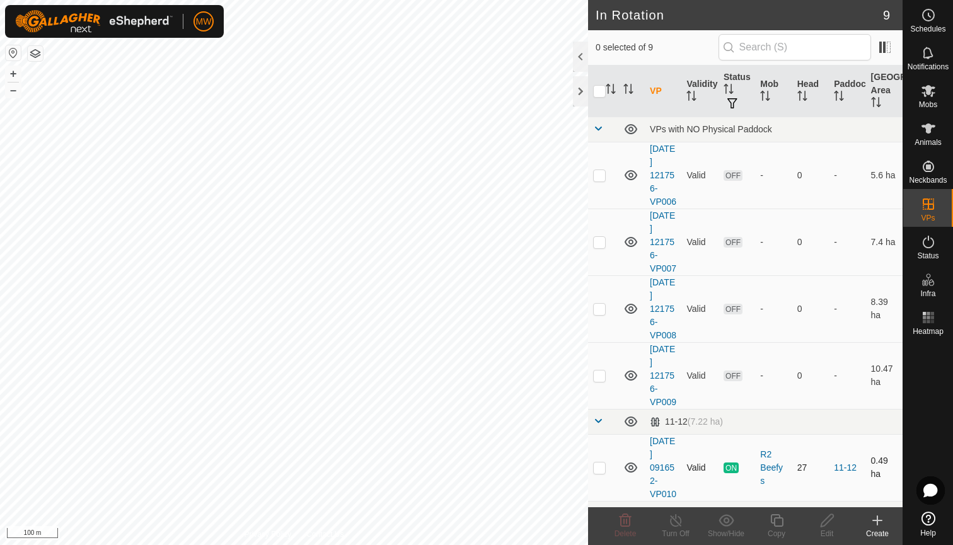
checkbox input "true"
click at [776, 519] on icon at bounding box center [777, 520] width 16 height 15
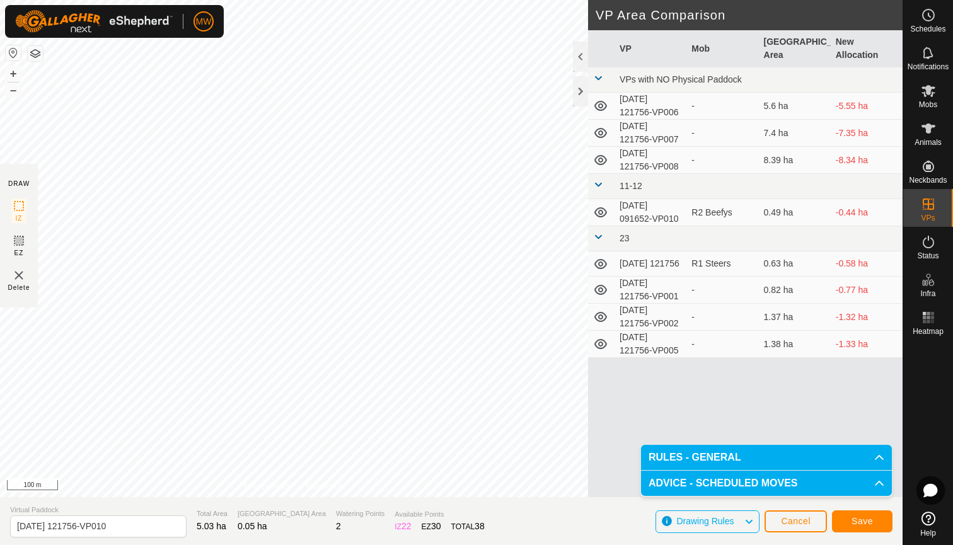
click at [870, 518] on span "Save" at bounding box center [861, 521] width 21 height 10
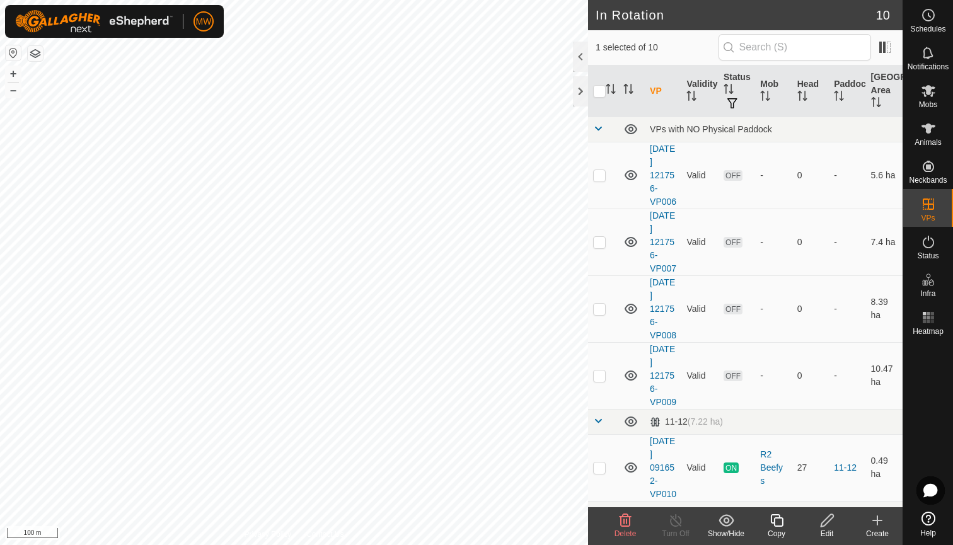
checkbox input "true"
click at [775, 524] on icon at bounding box center [777, 520] width 16 height 15
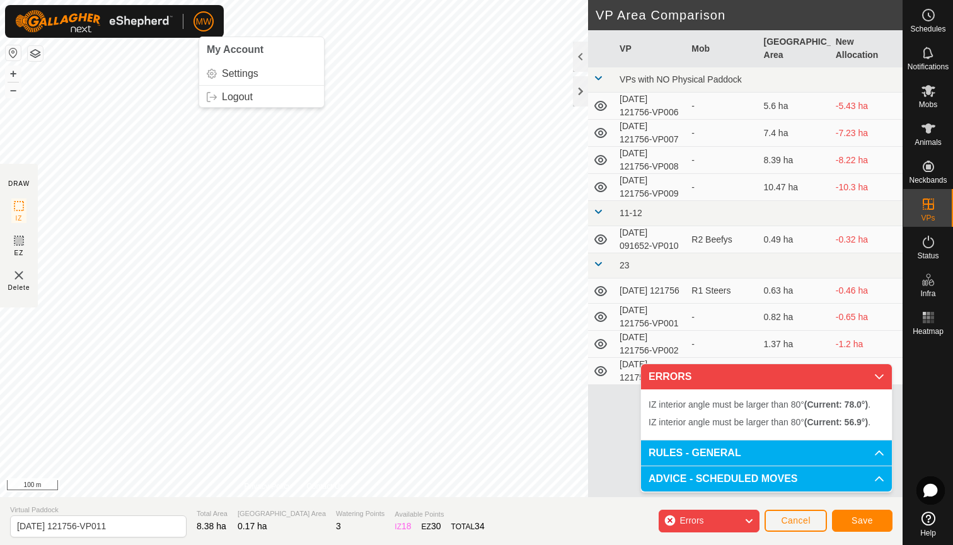
click at [198, 32] on div "MW My Account Settings Logout Schedules Notifications Mobs Animals Neckbands VP…" at bounding box center [476, 272] width 953 height 545
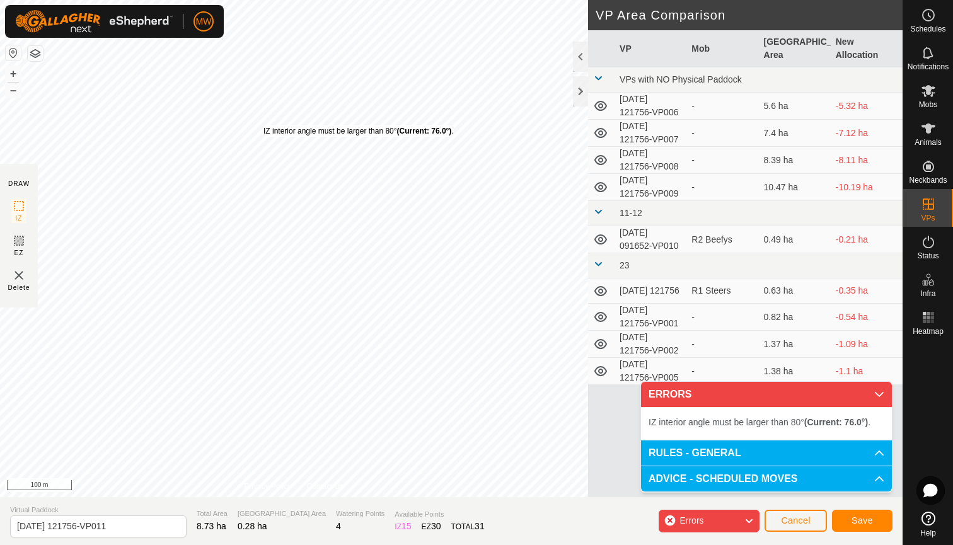
click at [263, 125] on div "IZ interior angle must be larger than 80° (Current: 76.0°) . + – ⇧ i 100 m" at bounding box center [294, 248] width 588 height 497
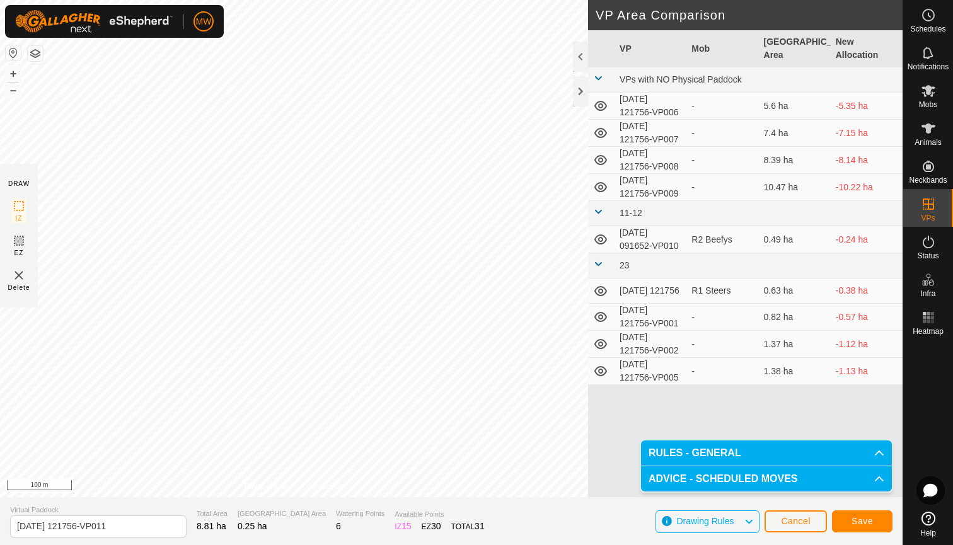
click at [861, 520] on span "Save" at bounding box center [861, 521] width 21 height 10
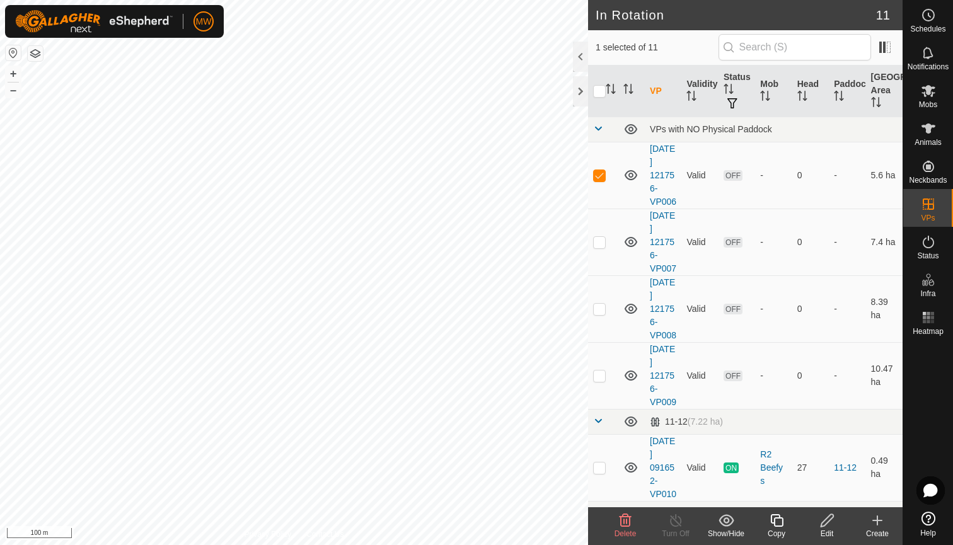
checkbox input "false"
checkbox input "true"
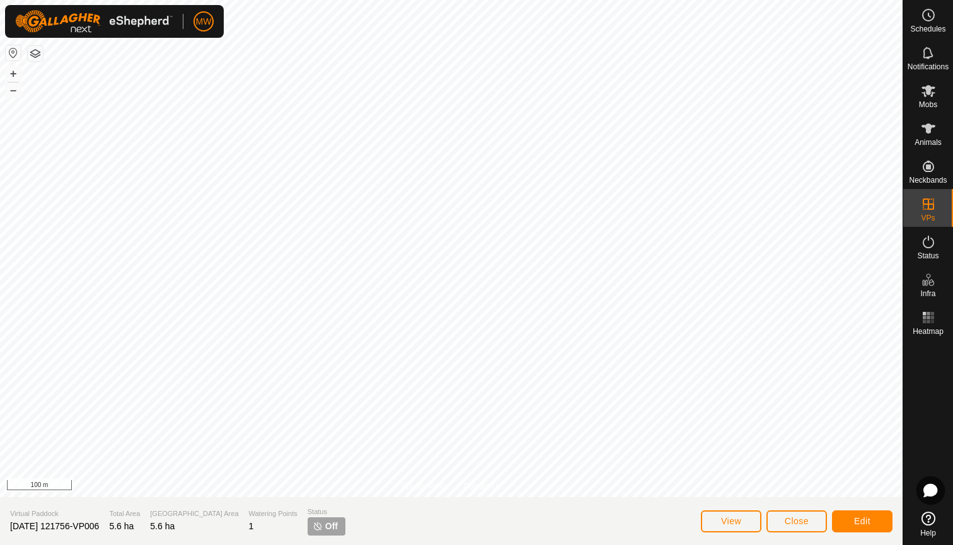
click at [795, 521] on span "Close" at bounding box center [797, 521] width 24 height 10
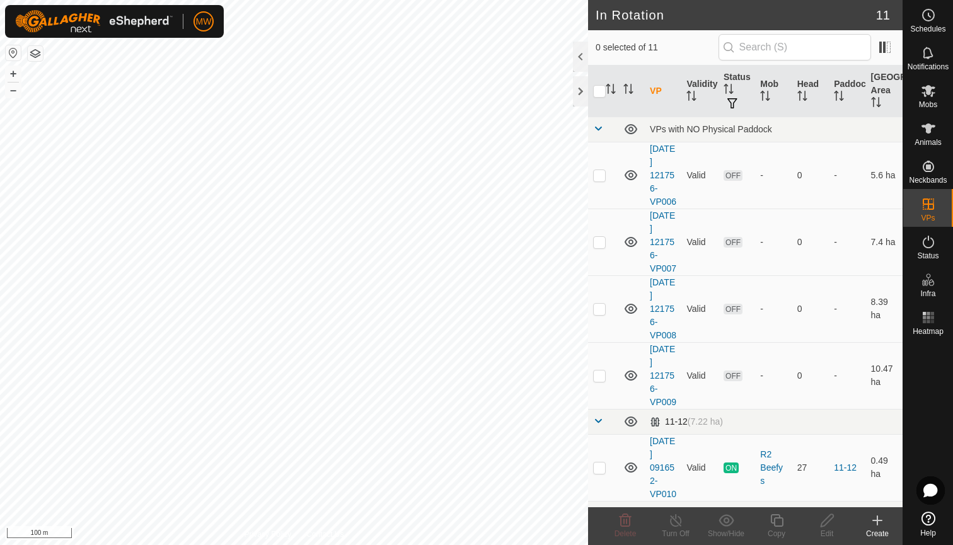
checkbox input "true"
click at [677, 524] on icon at bounding box center [676, 520] width 16 height 15
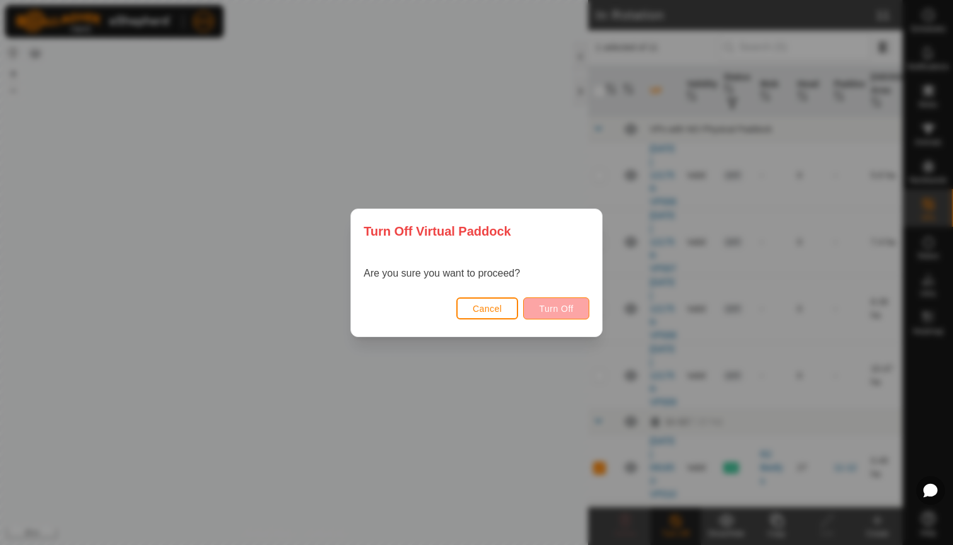
click at [561, 306] on span "Turn Off" at bounding box center [556, 309] width 35 height 10
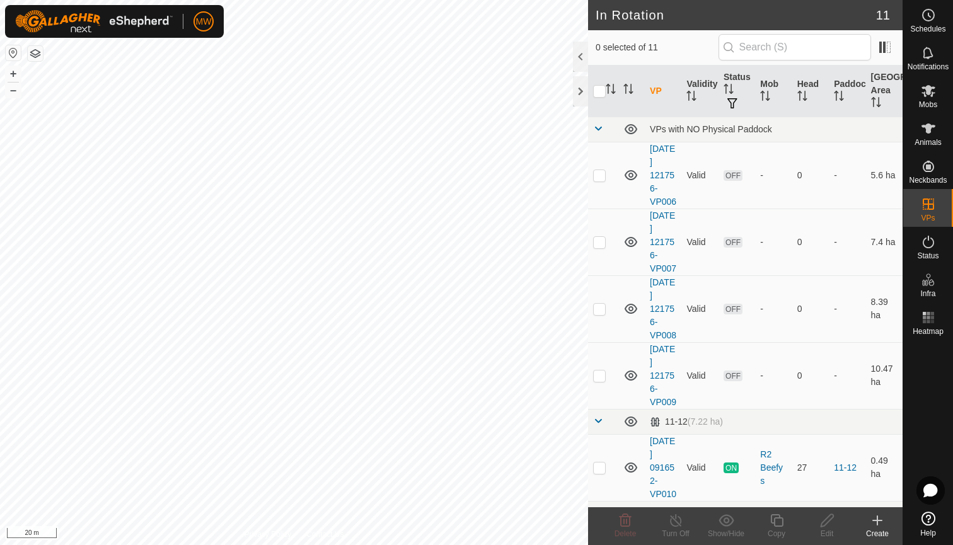
checkbox input "true"
click at [677, 523] on line at bounding box center [675, 521] width 10 height 10
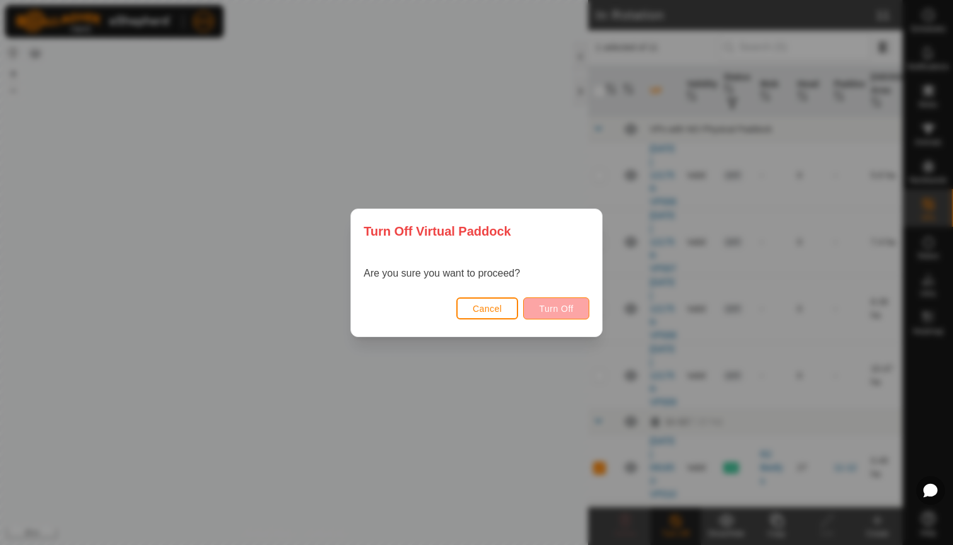
click at [562, 307] on span "Turn Off" at bounding box center [556, 309] width 35 height 10
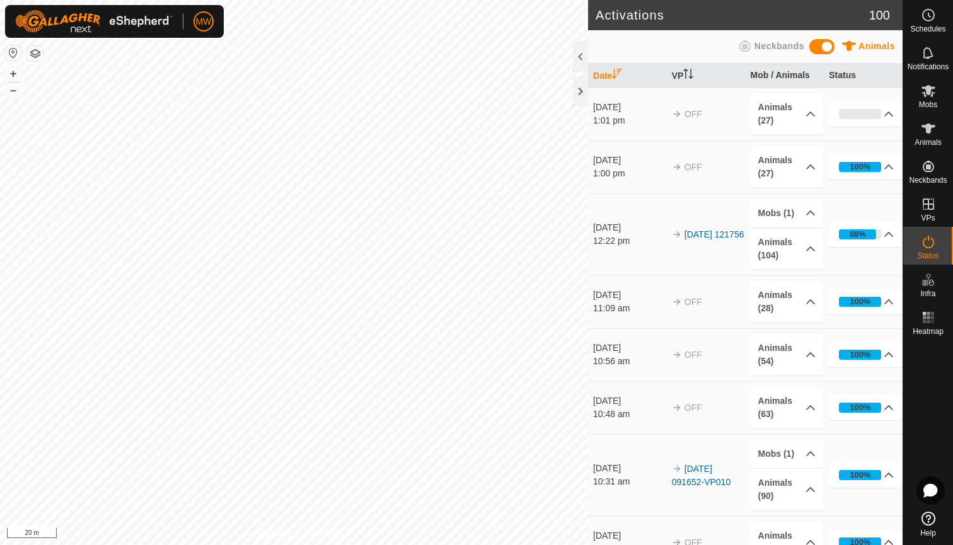
click at [371, 0] on html "MW Schedules Notifications Mobs Animals Neckbands VPs Status Infra Heatmap Help…" at bounding box center [476, 272] width 953 height 545
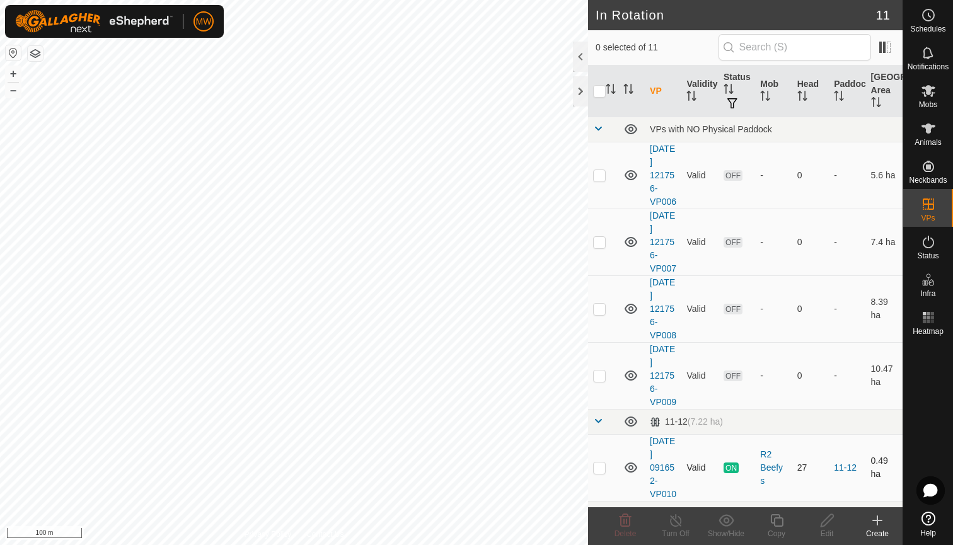
click at [598, 473] on p-checkbox at bounding box center [599, 468] width 13 height 10
checkbox input "true"
click at [673, 526] on icon at bounding box center [675, 520] width 11 height 13
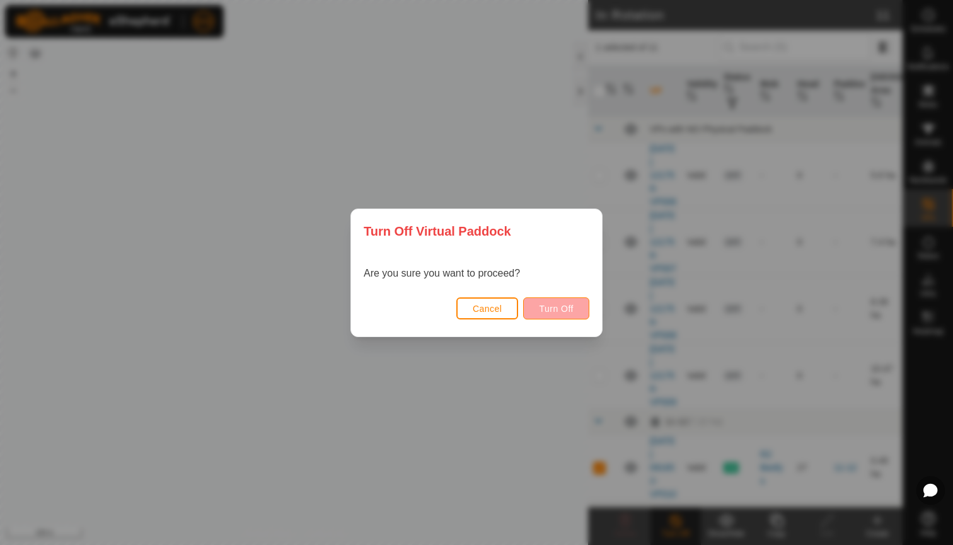
click at [560, 308] on span "Turn Off" at bounding box center [556, 309] width 35 height 10
